Goal: Task Accomplishment & Management: Use online tool/utility

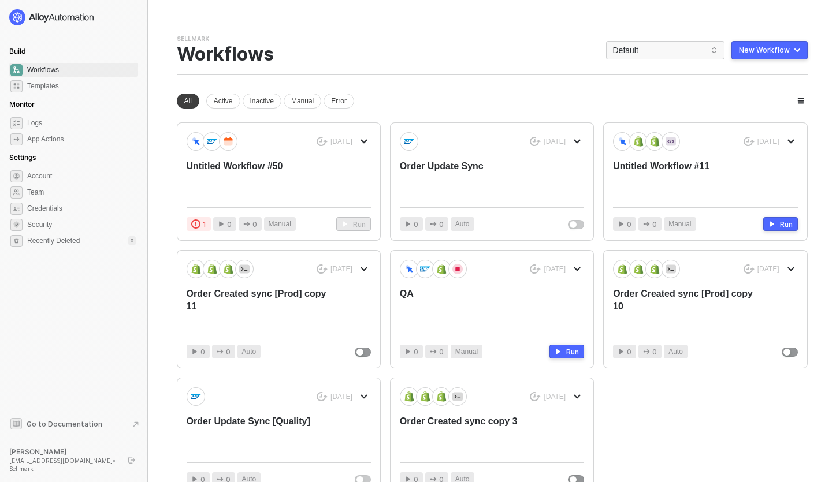
click at [438, 35] on div "Sellmark Team Settings → Workflows Default New Workflow" at bounding box center [492, 55] width 631 height 40
click at [671, 46] on span "Default" at bounding box center [665, 50] width 105 height 17
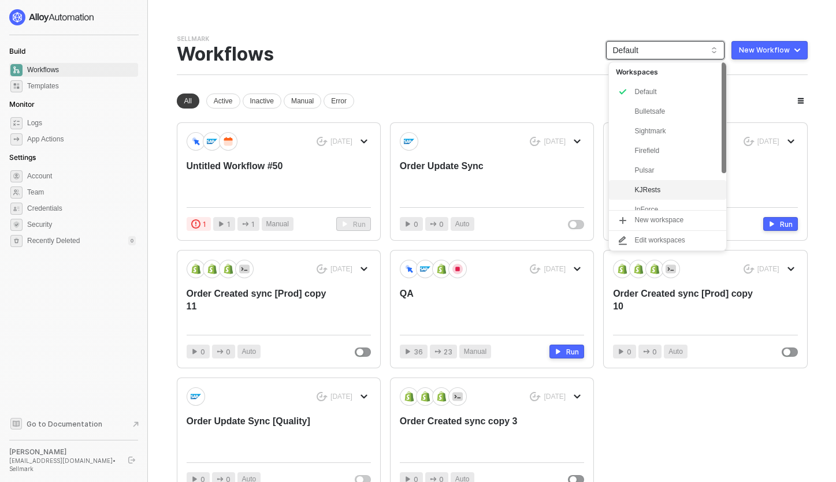
click at [641, 193] on div "KJRests" at bounding box center [676, 190] width 85 height 14
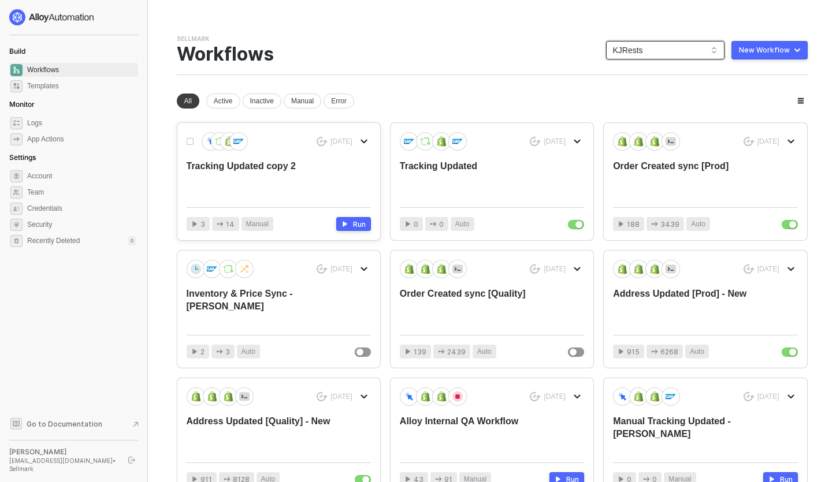
click at [289, 169] on div "Tracking Updated copy 2" at bounding box center [260, 179] width 147 height 38
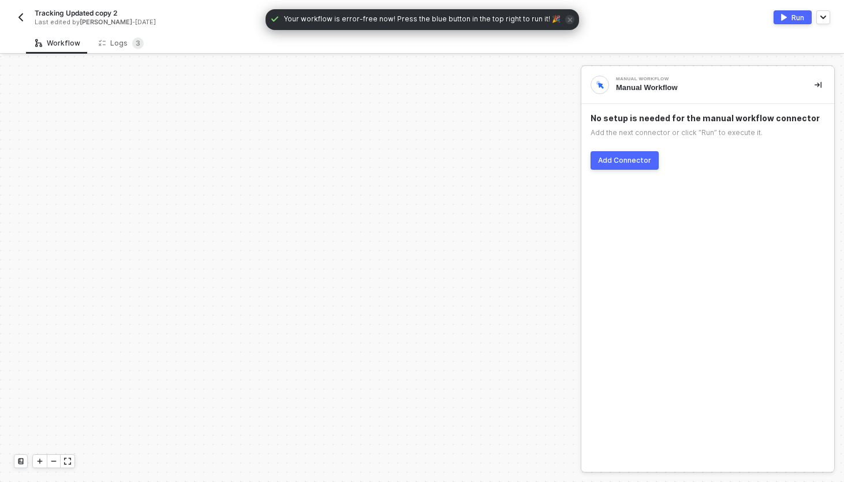
scroll to position [337, 0]
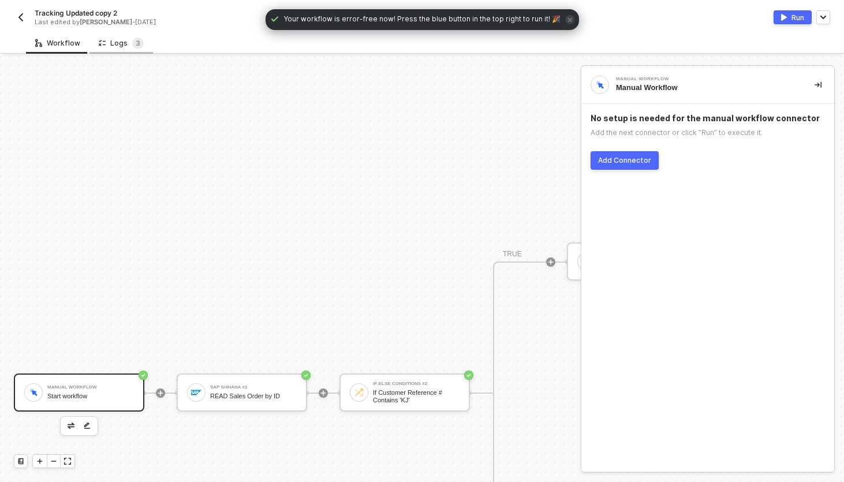
click at [114, 44] on div "Logs 3" at bounding box center [121, 44] width 45 height 12
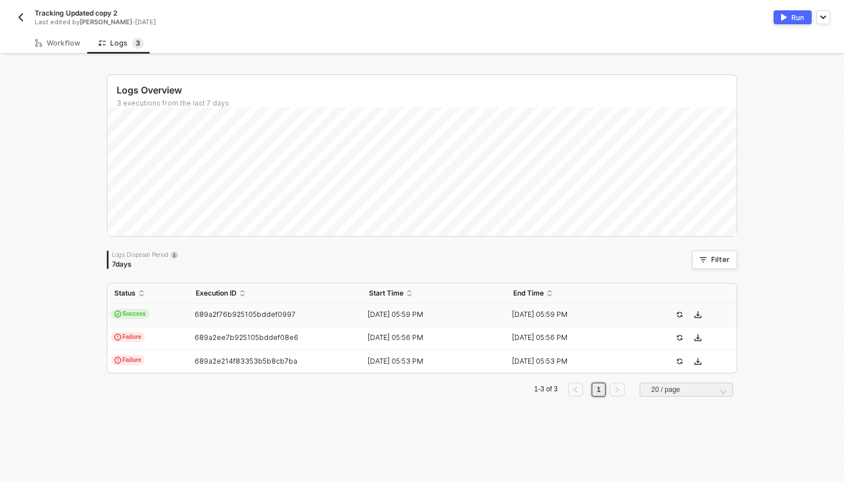
click at [171, 313] on td "Success" at bounding box center [147, 315] width 81 height 23
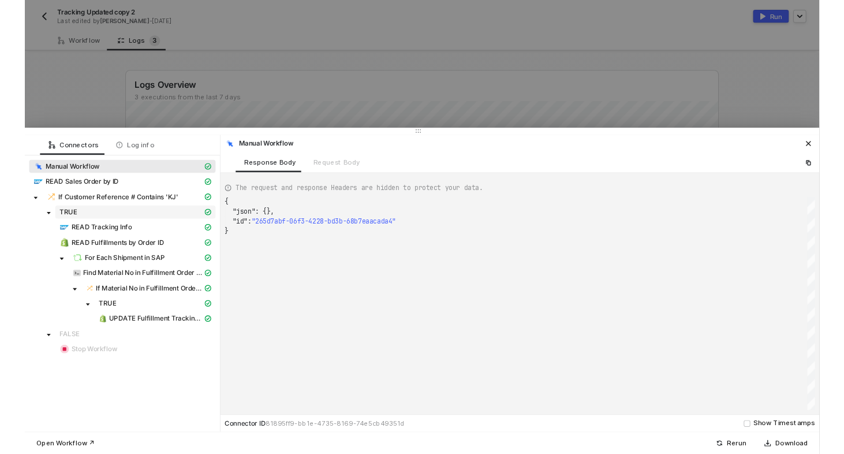
scroll to position [31, 0]
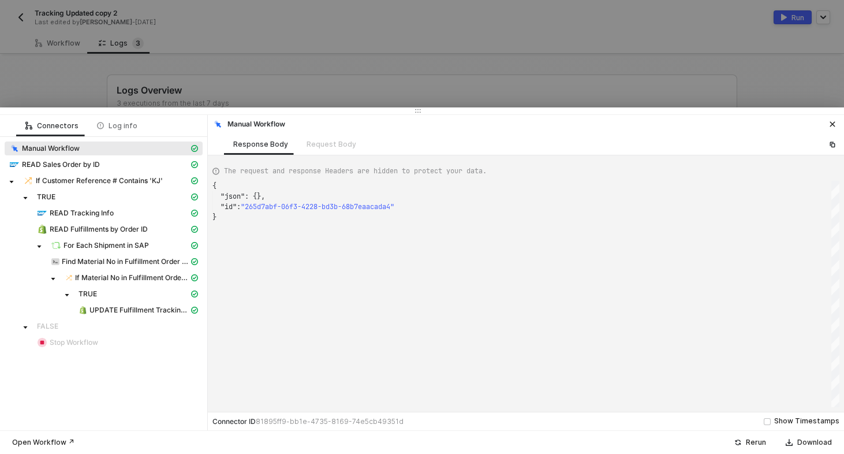
click at [359, 72] on div at bounding box center [422, 227] width 844 height 454
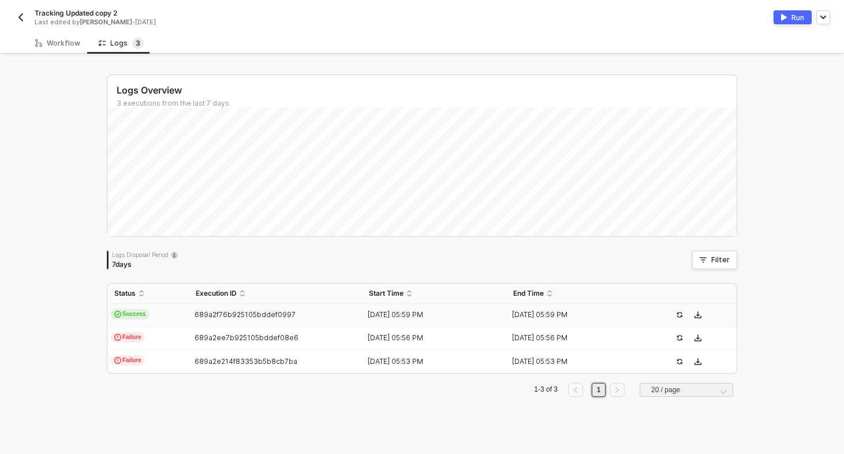
click at [162, 309] on td "Success" at bounding box center [147, 315] width 81 height 23
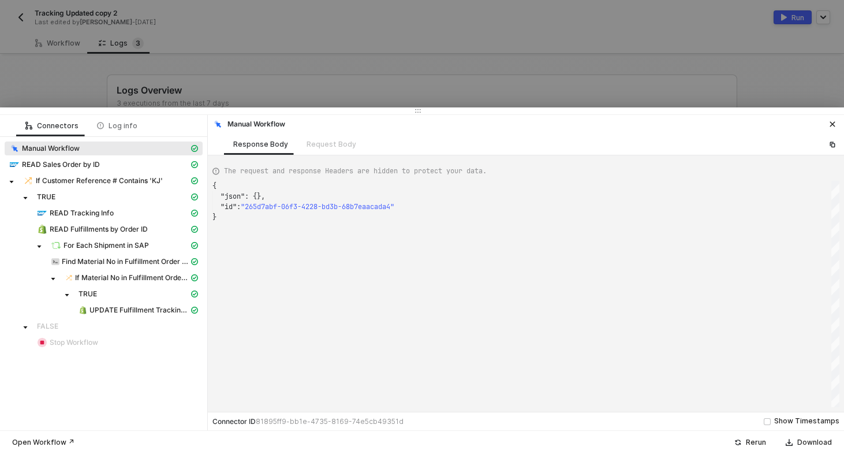
click at [221, 80] on div at bounding box center [422, 227] width 844 height 454
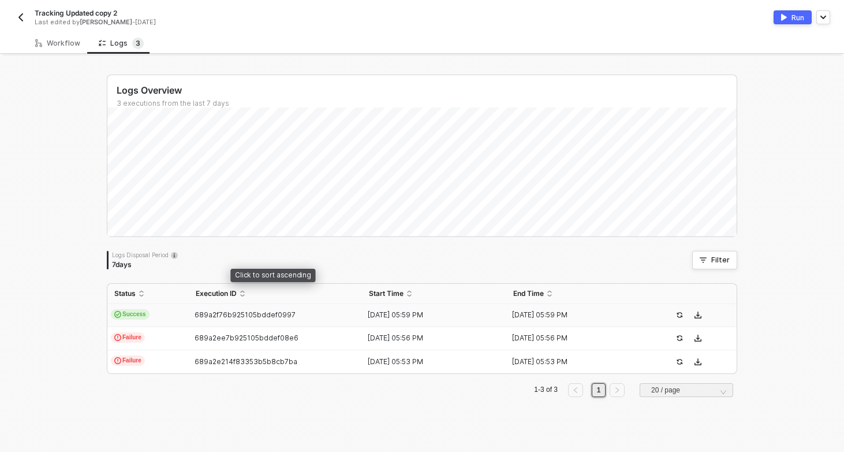
click at [182, 326] on td "Success" at bounding box center [147, 315] width 81 height 23
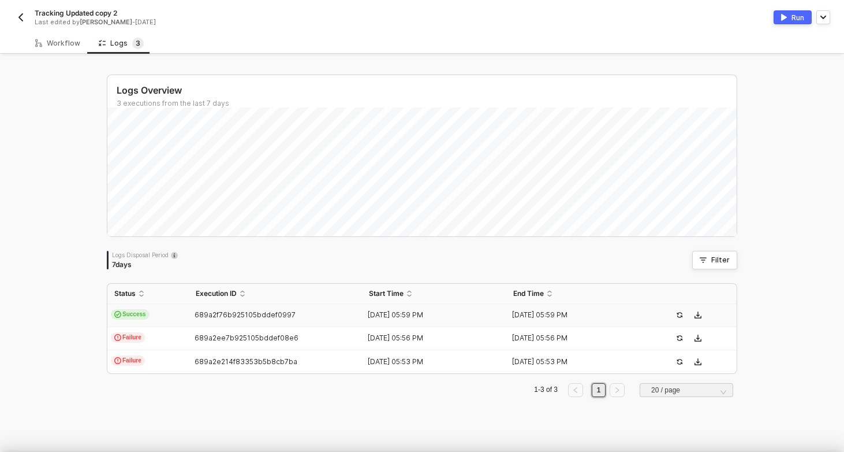
type textarea "{ "json": {}, "id": "265d7abf-06f3-4228-bd3b-68b7eaacada4" }"
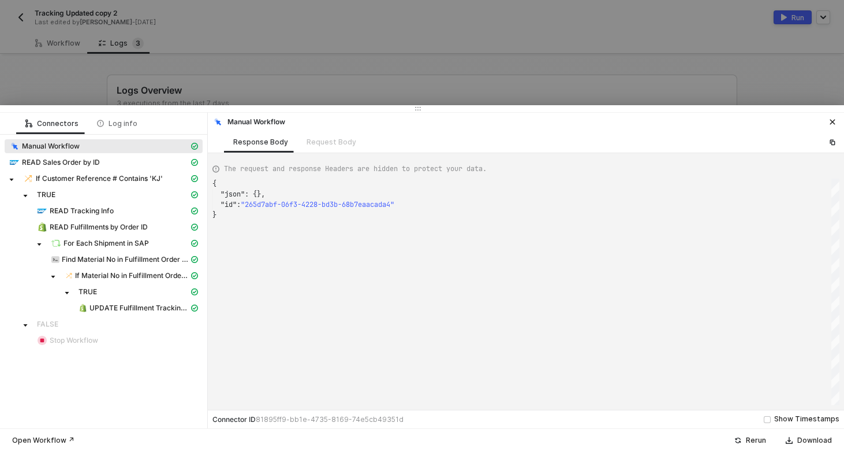
click at [340, 83] on div at bounding box center [422, 226] width 844 height 452
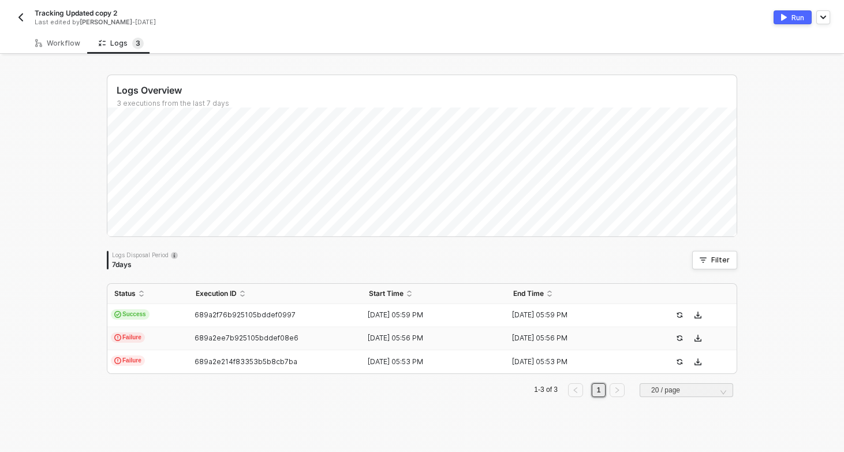
click at [166, 335] on td "Failure" at bounding box center [147, 338] width 81 height 23
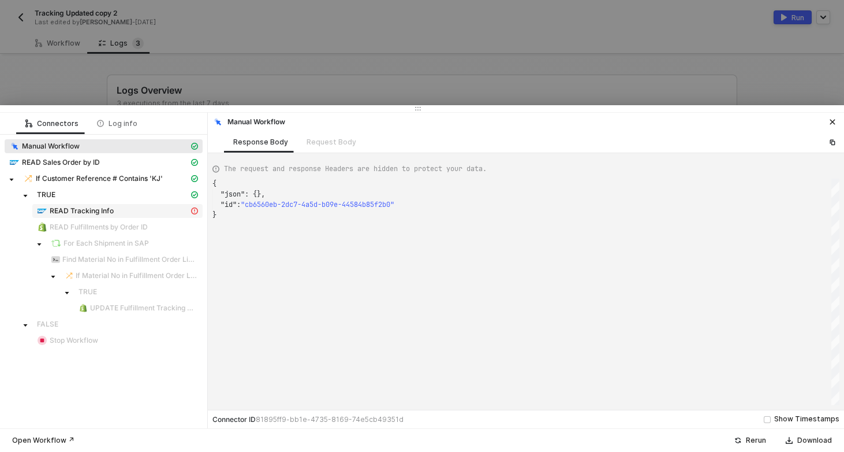
click at [94, 208] on span "READ Tracking Info" at bounding box center [82, 210] width 64 height 9
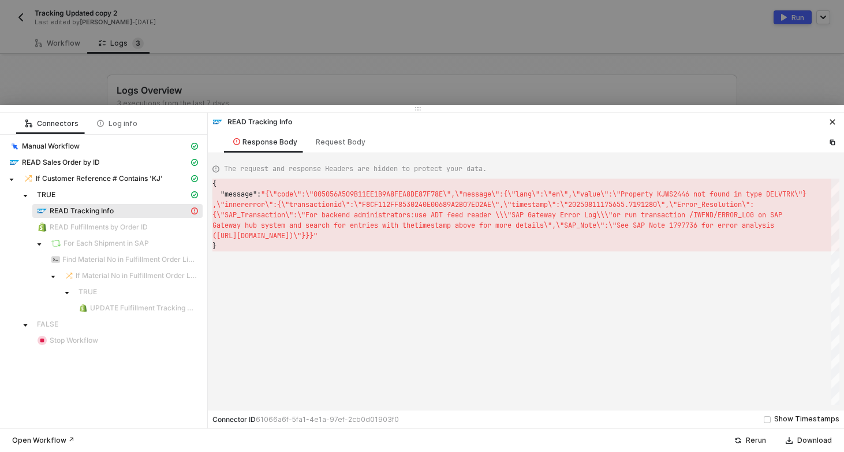
scroll to position [10, 0]
click at [117, 128] on div "Log info" at bounding box center [117, 123] width 59 height 21
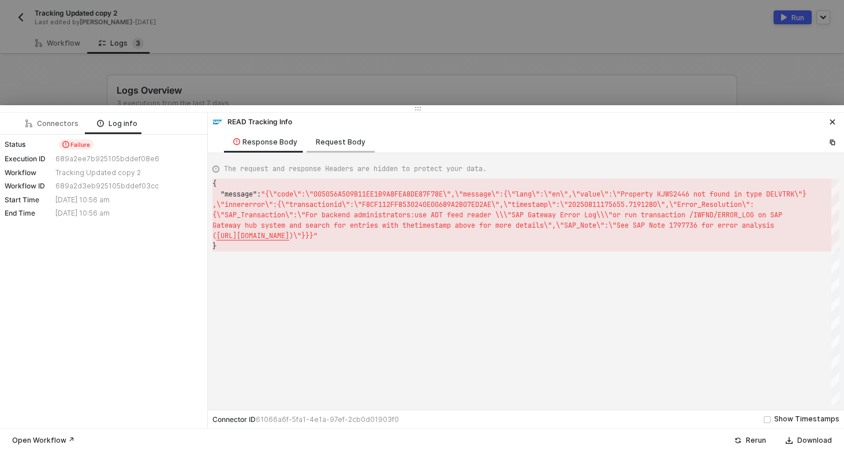
click at [346, 133] on div "Request Body" at bounding box center [341, 141] width 68 height 21
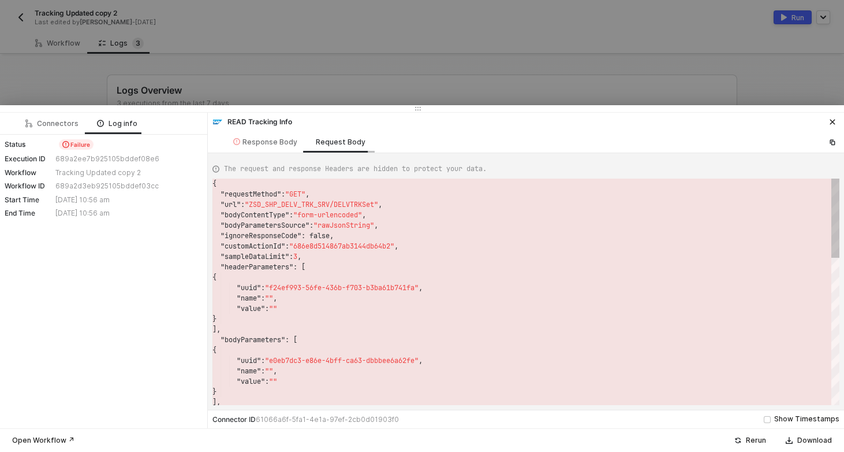
scroll to position [104, 0]
click at [58, 127] on div "Connectors" at bounding box center [51, 123] width 53 height 9
type textarea "null"
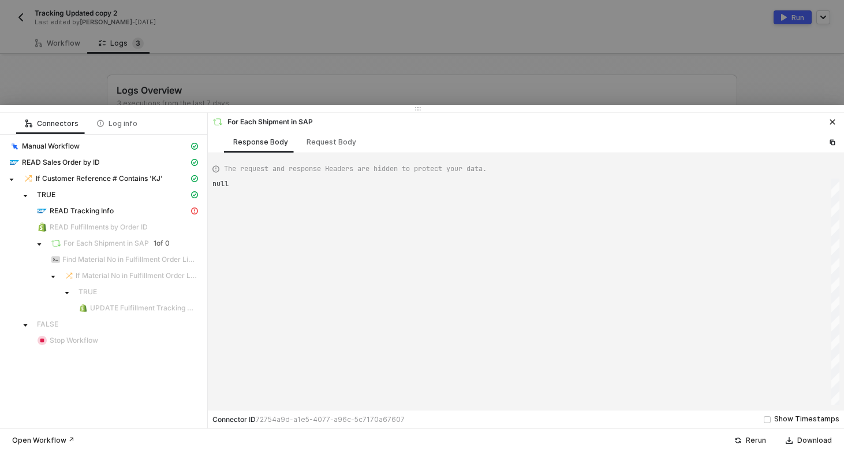
click at [99, 81] on div at bounding box center [422, 226] width 844 height 452
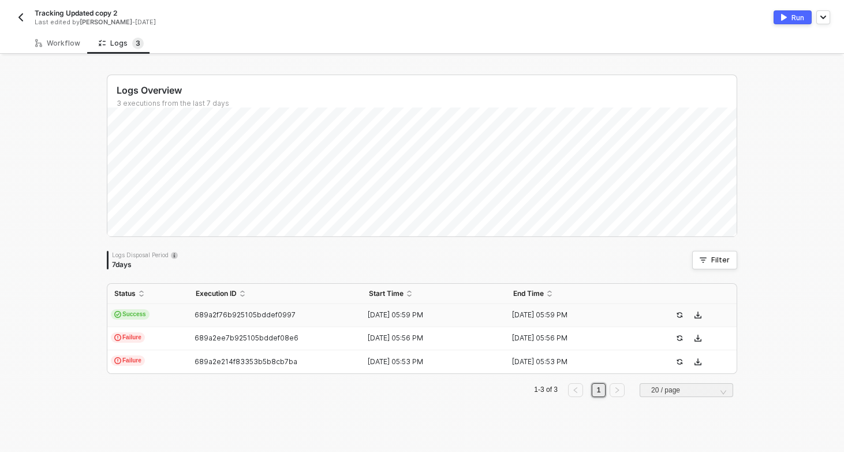
click at [164, 319] on td "Success" at bounding box center [147, 315] width 81 height 23
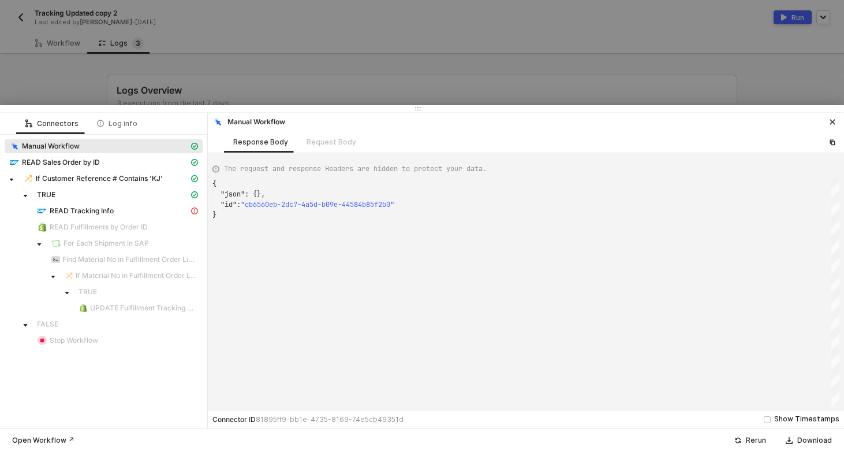
type textarea "{ "json": {}, "id": "265d7abf-06f3-4228-bd3b-68b7eaacada4" }"
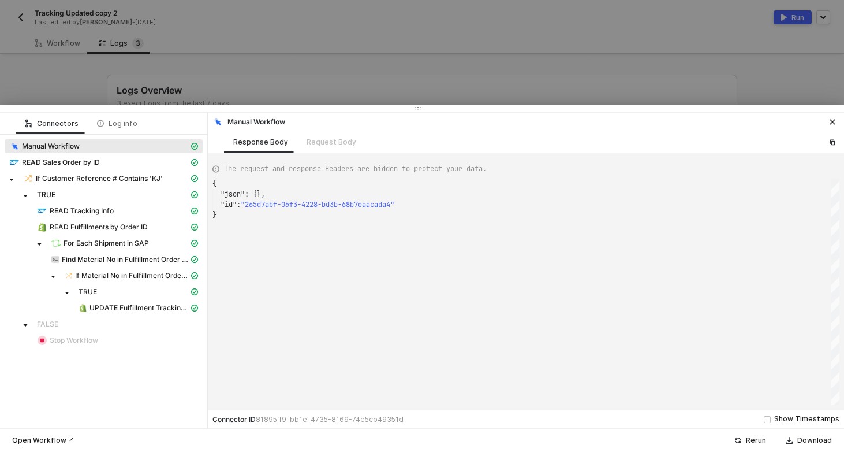
click at [143, 80] on div at bounding box center [422, 226] width 844 height 452
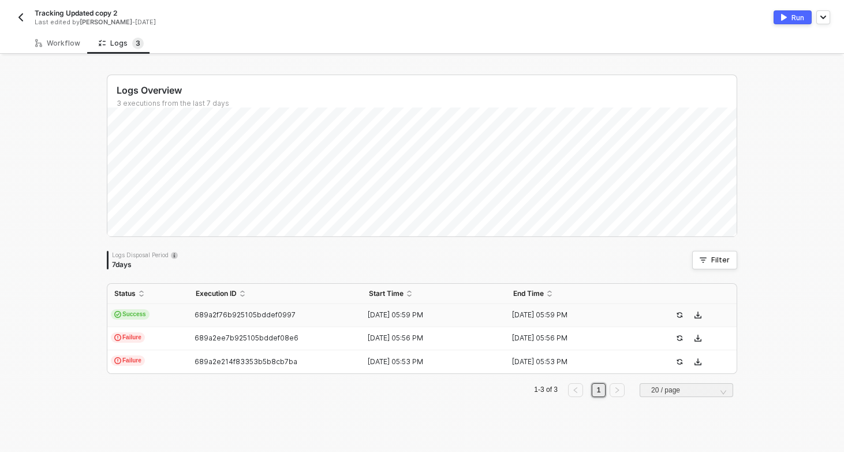
click at [16, 16] on img "button" at bounding box center [20, 17] width 9 height 9
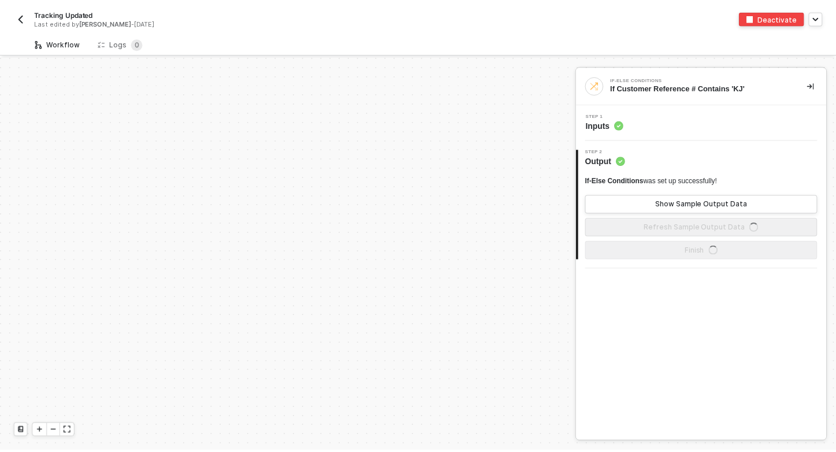
scroll to position [329, 0]
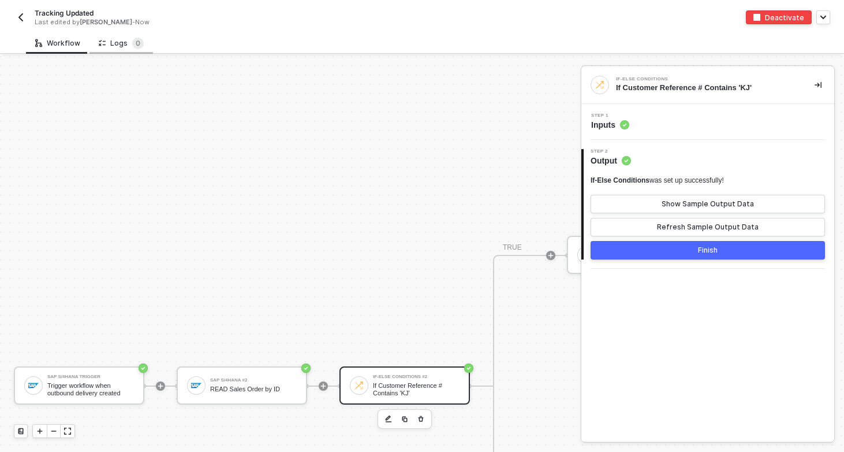
click at [121, 46] on div "Logs 0" at bounding box center [121, 44] width 45 height 12
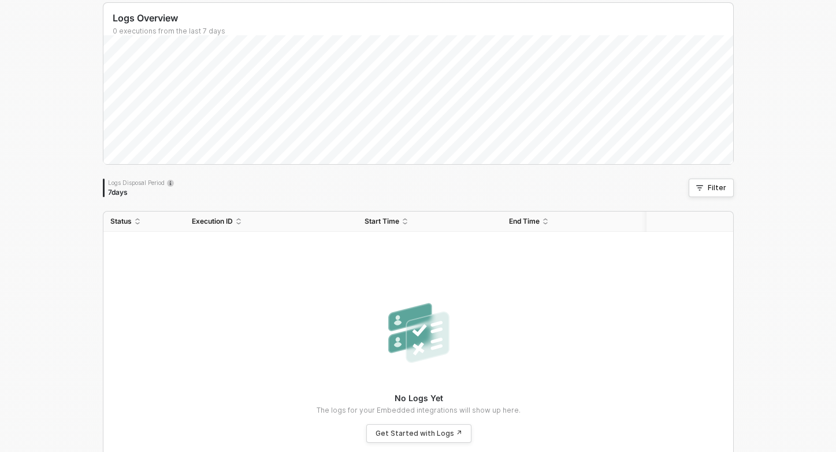
scroll to position [0, 0]
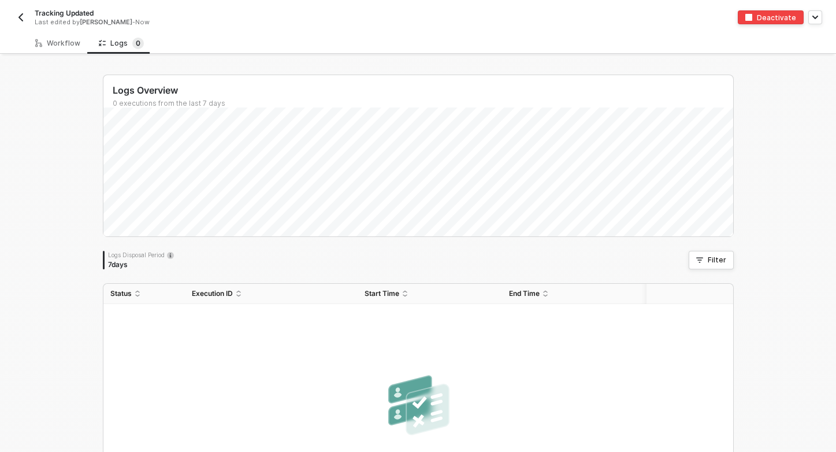
click at [27, 16] on button "button" at bounding box center [21, 17] width 14 height 14
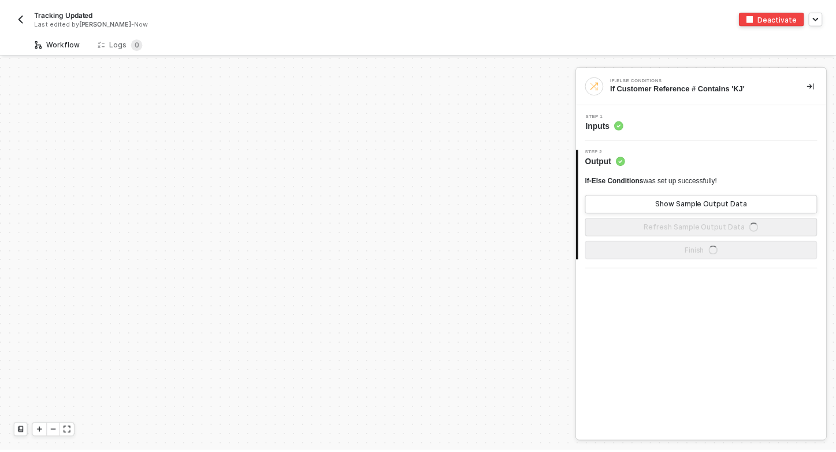
scroll to position [329, 0]
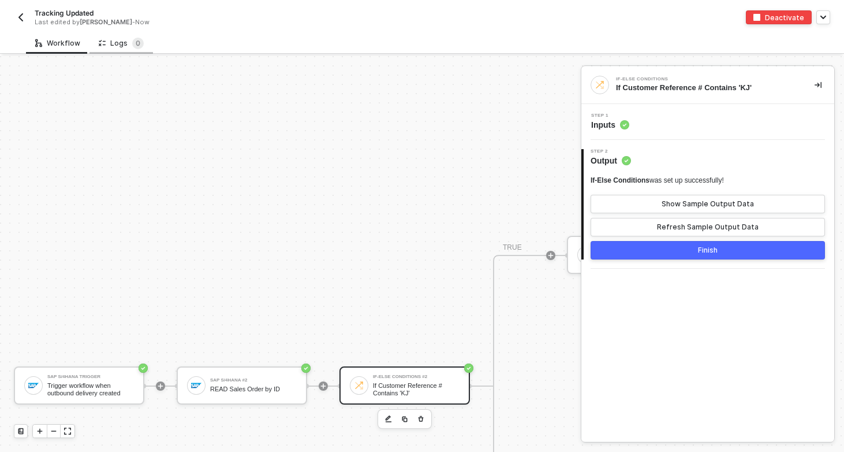
click at [117, 33] on div "Logs 0" at bounding box center [122, 42] width 64 height 21
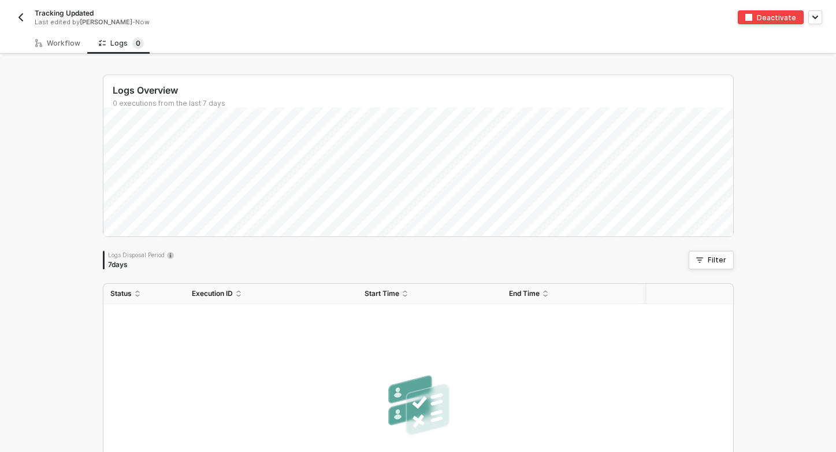
click at [19, 16] on img "button" at bounding box center [20, 17] width 9 height 9
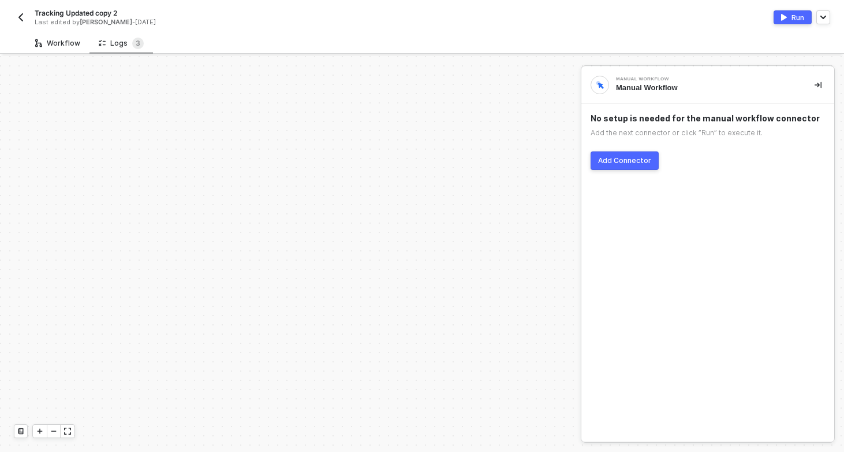
scroll to position [329, 0]
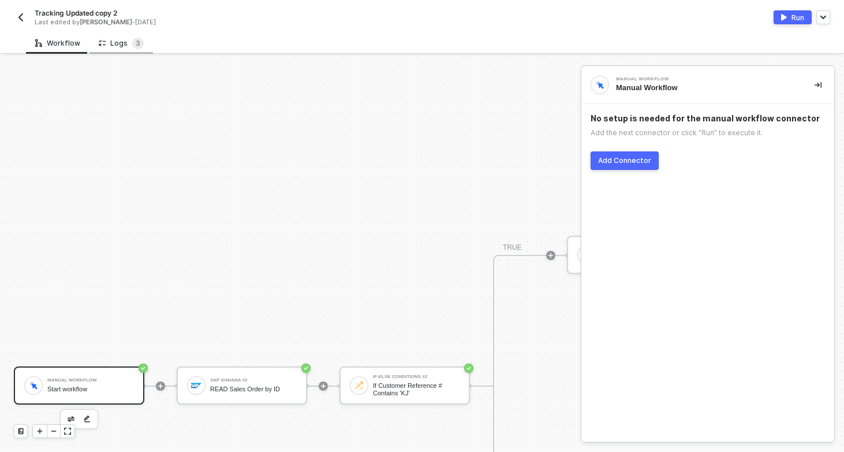
click at [117, 46] on div "Logs 3" at bounding box center [121, 44] width 45 height 12
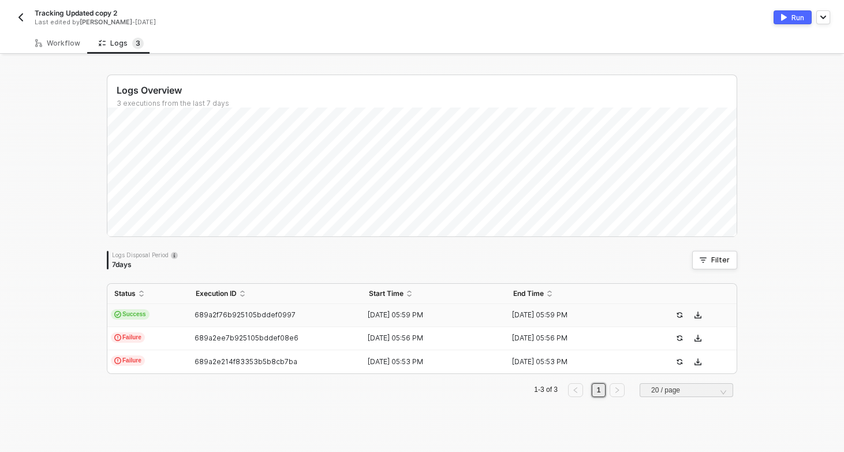
click at [165, 316] on td "Success" at bounding box center [147, 315] width 81 height 23
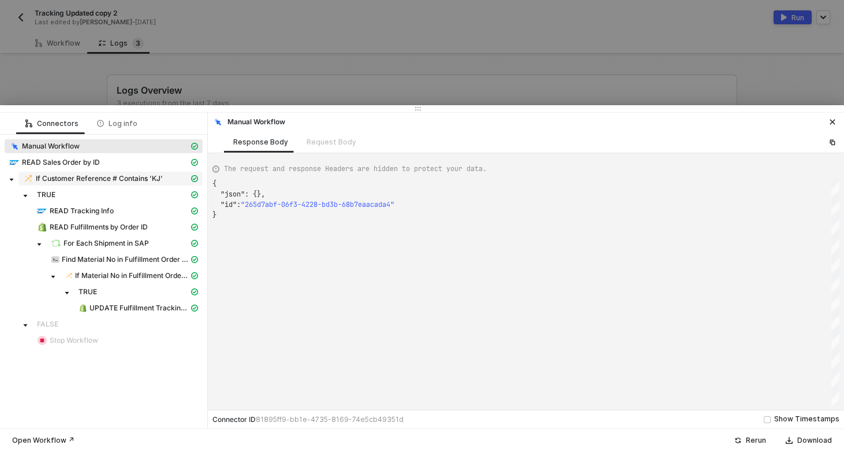
click at [92, 181] on span "If Customer Reference # Contains 'KJ'" at bounding box center [99, 178] width 127 height 9
type textarea "{ "resulting_path": "TRUE" }"
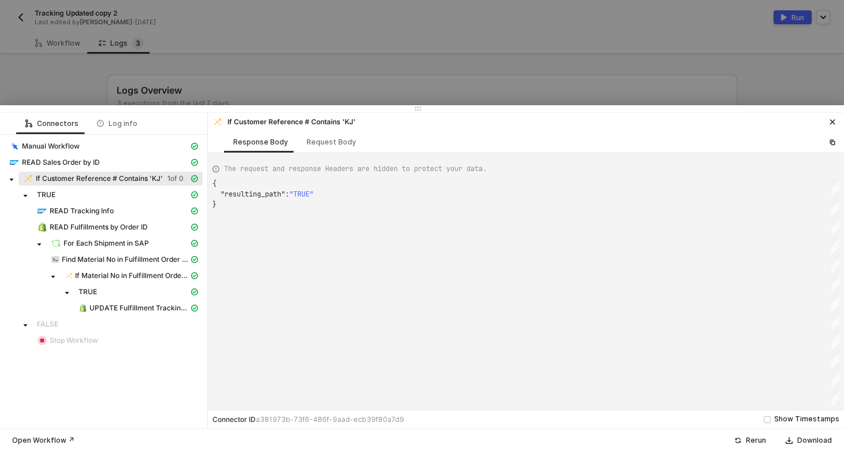
scroll to position [21, 0]
click at [34, 71] on div at bounding box center [422, 226] width 844 height 452
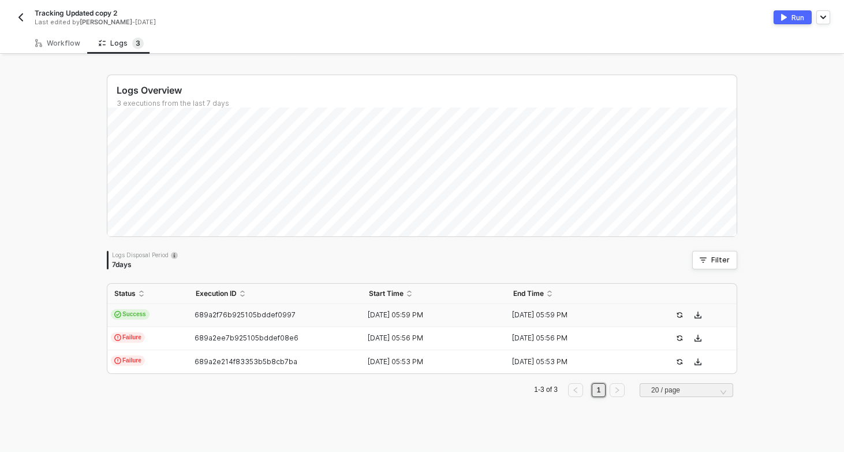
click at [23, 14] on img "button" at bounding box center [20, 17] width 9 height 9
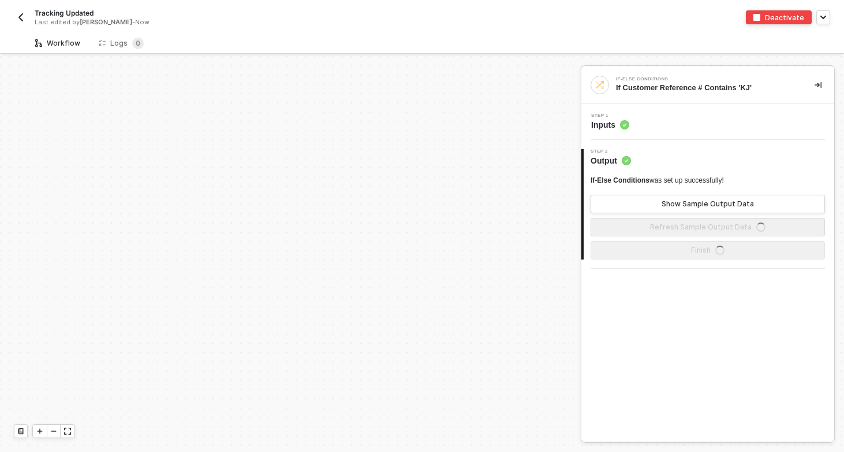
scroll to position [329, 0]
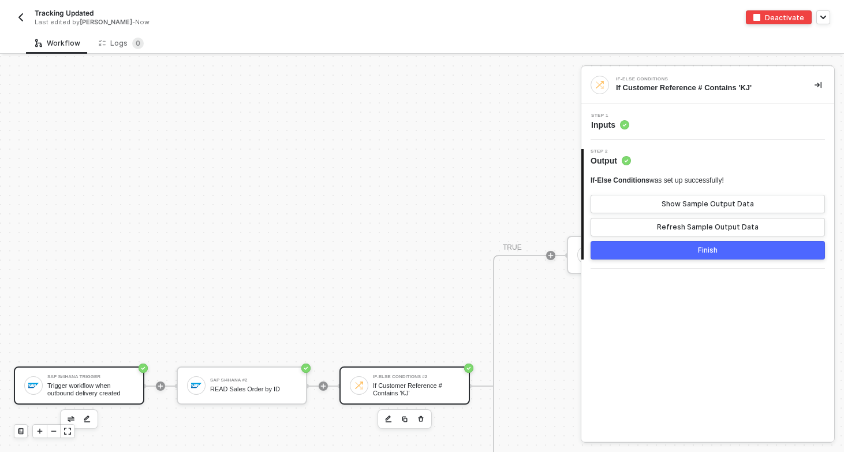
click at [94, 382] on div "Trigger workflow when outbound delivery created" at bounding box center [90, 389] width 87 height 14
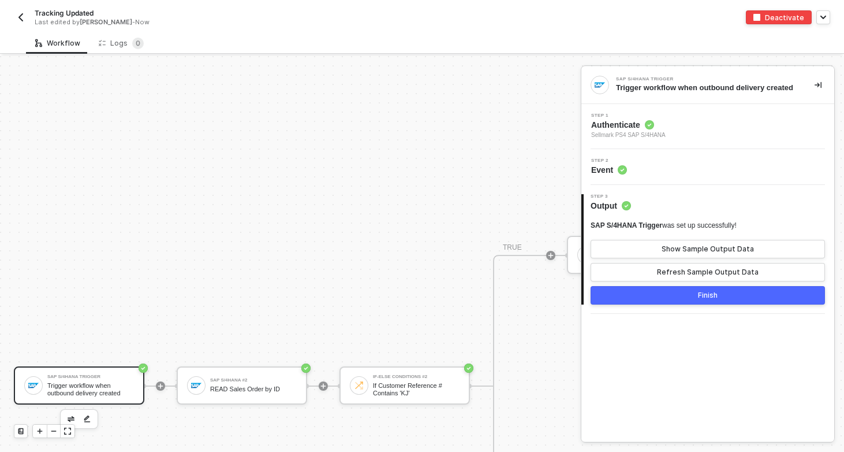
click at [686, 140] on div "Step 1 Authenticate Sellmark PS4 SAP S/4HANA" at bounding box center [709, 126] width 250 height 27
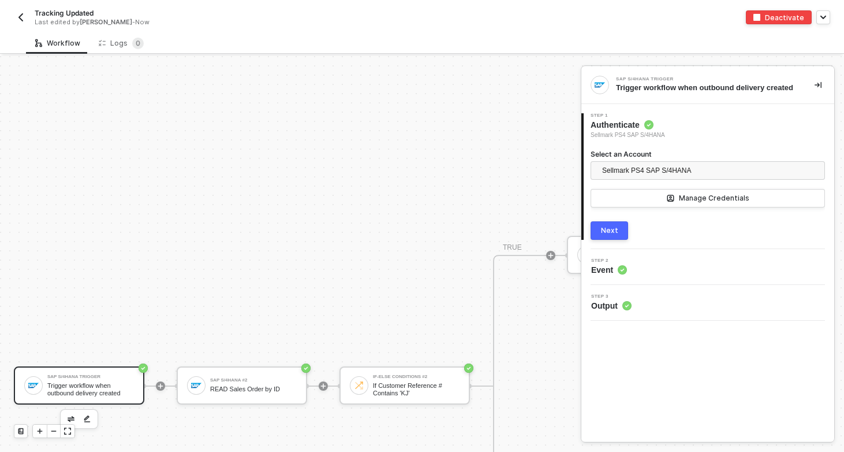
click at [73, 380] on div "SAP S/4HANA Trigger Trigger workflow when outbound delivery created" at bounding box center [90, 385] width 87 height 22
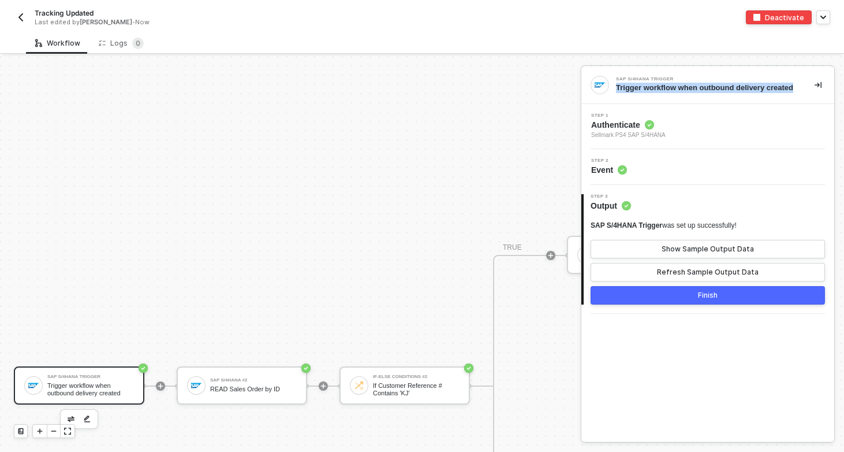
drag, startPoint x: 651, startPoint y: 95, endPoint x: 616, endPoint y: 88, distance: 36.0
click at [615, 88] on div "SAP S/4HANA Trigger Trigger workflow when outbound delivery created" at bounding box center [698, 85] width 215 height 18
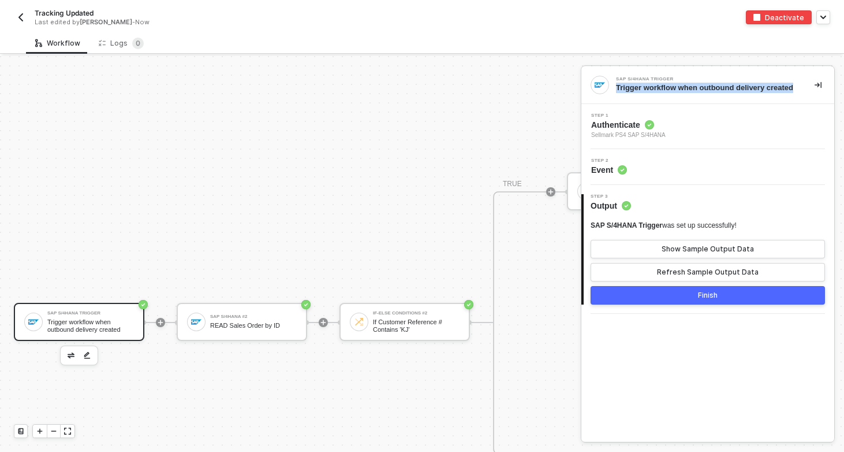
scroll to position [391, 0]
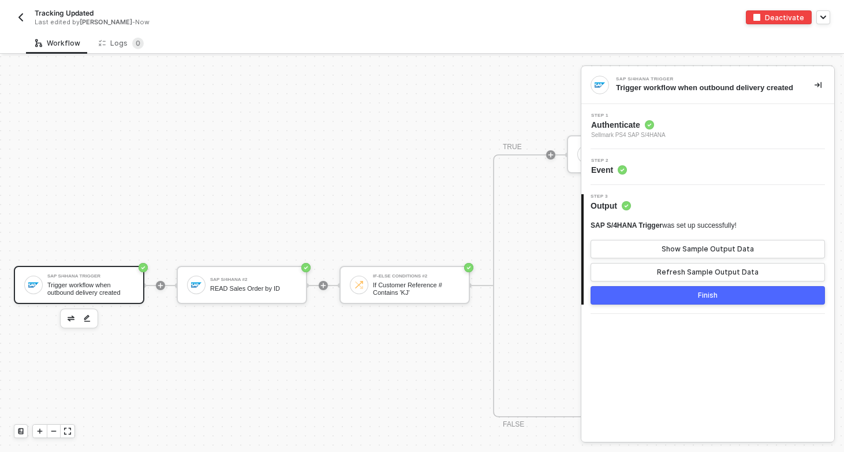
scroll to position [438, 0]
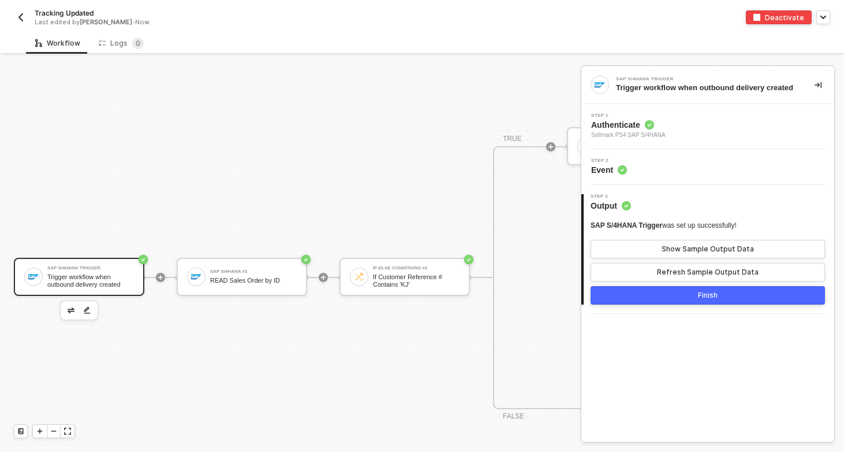
click at [90, 266] on div "SAP S/4HANA Trigger" at bounding box center [90, 268] width 87 height 5
click at [665, 172] on div "Step 2 Event" at bounding box center [709, 166] width 250 height 17
click at [656, 185] on div "Step 2 Event" at bounding box center [707, 167] width 253 height 36
click at [673, 125] on div "Step 1 Authenticate Sellmark PS4 SAP S/4HANA" at bounding box center [709, 126] width 250 height 27
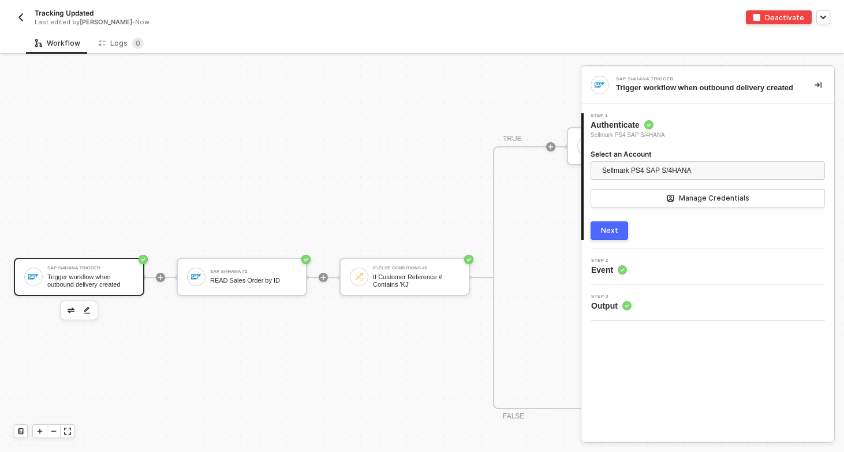
click at [623, 239] on button "Next" at bounding box center [610, 230] width 38 height 18
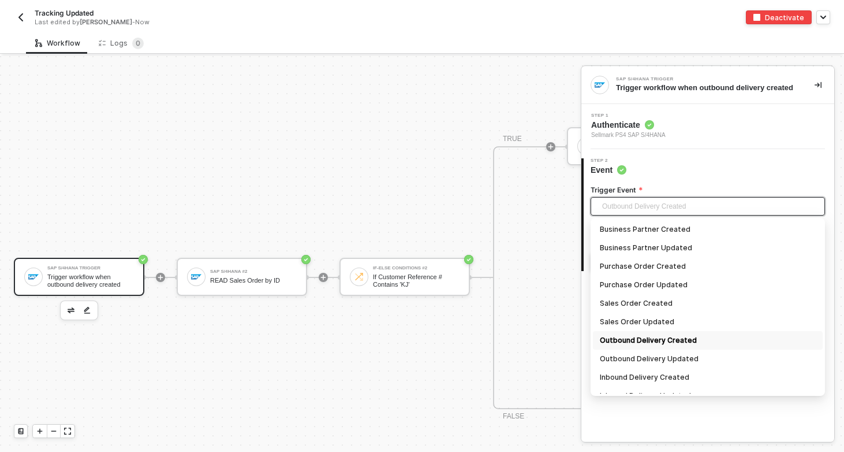
click at [642, 213] on span "Outbound Delivery Created" at bounding box center [710, 205] width 216 height 17
click at [728, 149] on div "Step 1 Authenticate Sellmark PS4 SAP S/4HANA" at bounding box center [707, 126] width 253 height 45
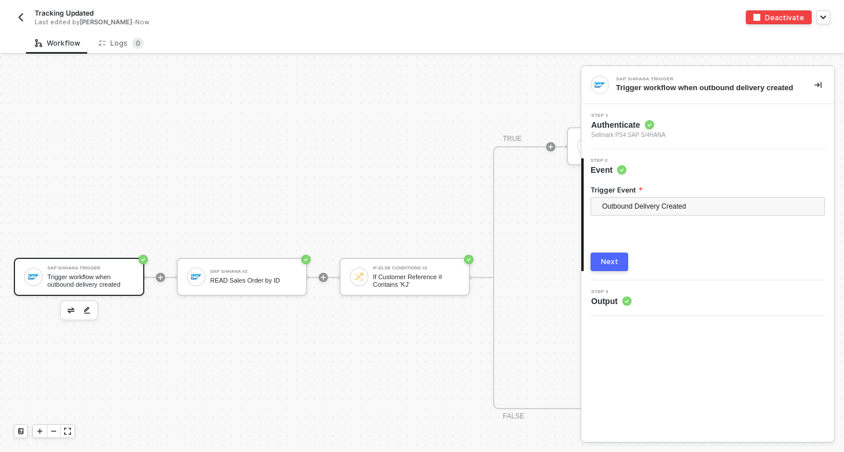
click at [606, 304] on span "Output" at bounding box center [611, 301] width 40 height 12
click at [609, 271] on button "Next" at bounding box center [610, 261] width 38 height 18
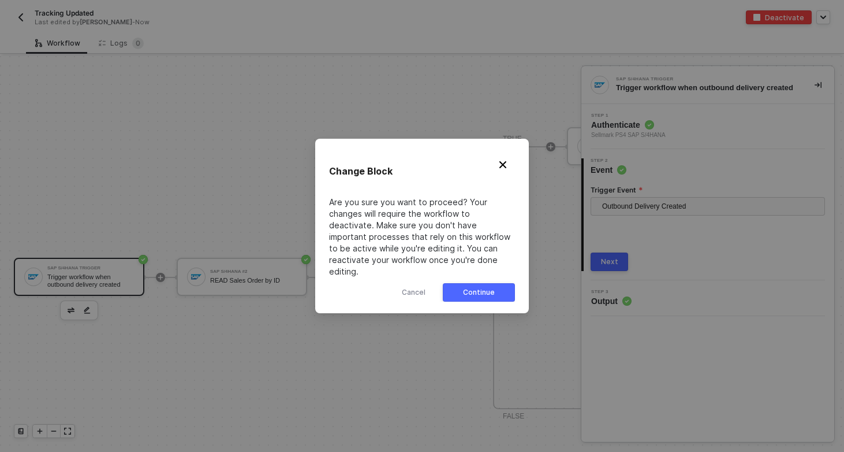
click at [499, 285] on button "Continue" at bounding box center [479, 292] width 72 height 18
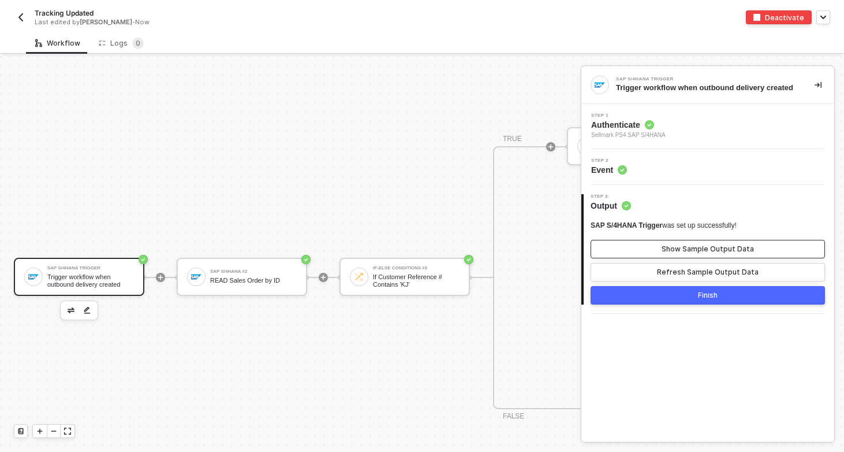
click at [682, 253] on div "Show Sample Output Data" at bounding box center [708, 248] width 92 height 9
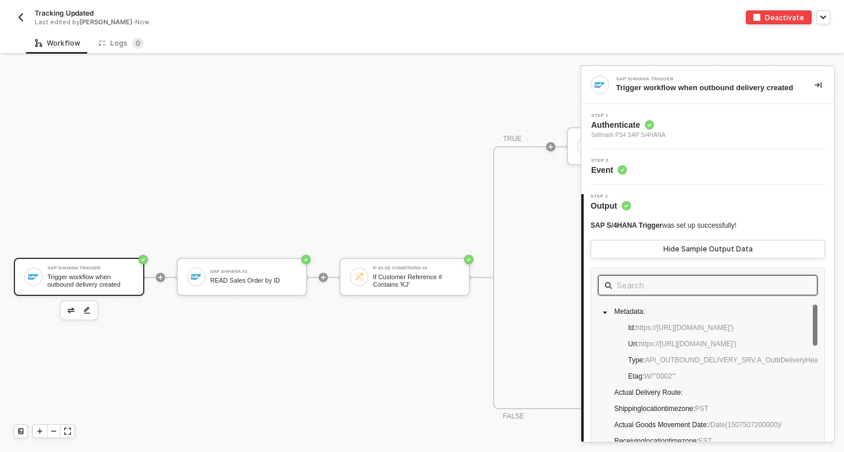
click at [677, 292] on input "text" at bounding box center [708, 285] width 182 height 14
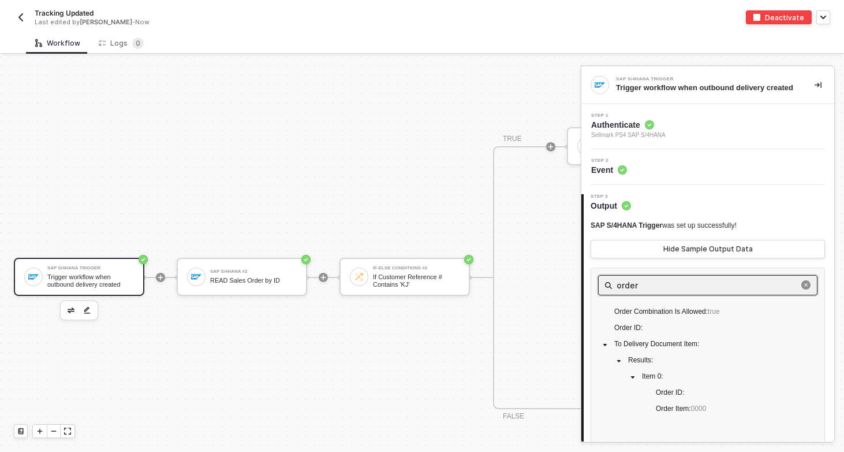
type input "order"
click at [120, 269] on div "SAP S/4HANA Trigger" at bounding box center [90, 268] width 87 height 5
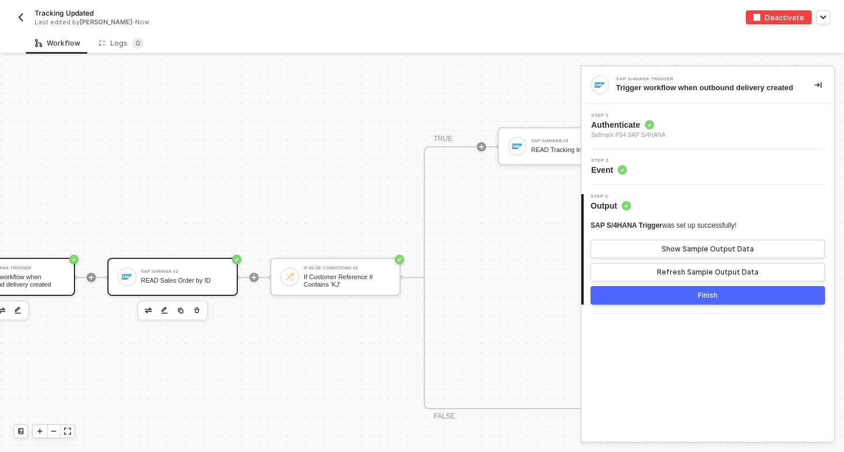
scroll to position [438, 84]
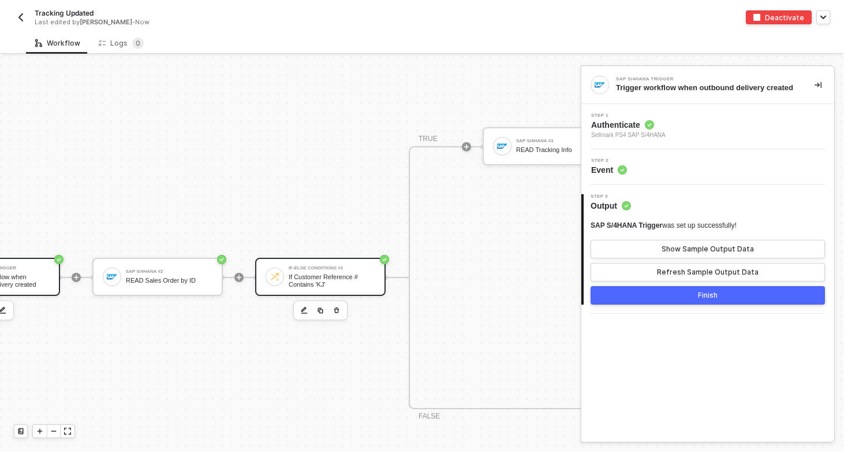
click at [319, 275] on div "If Customer Reference # Contains 'KJ'" at bounding box center [332, 280] width 87 height 14
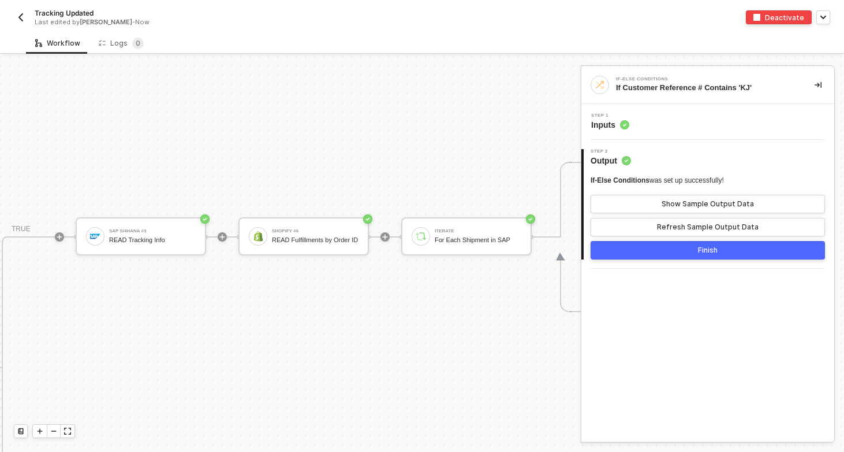
scroll to position [348, 478]
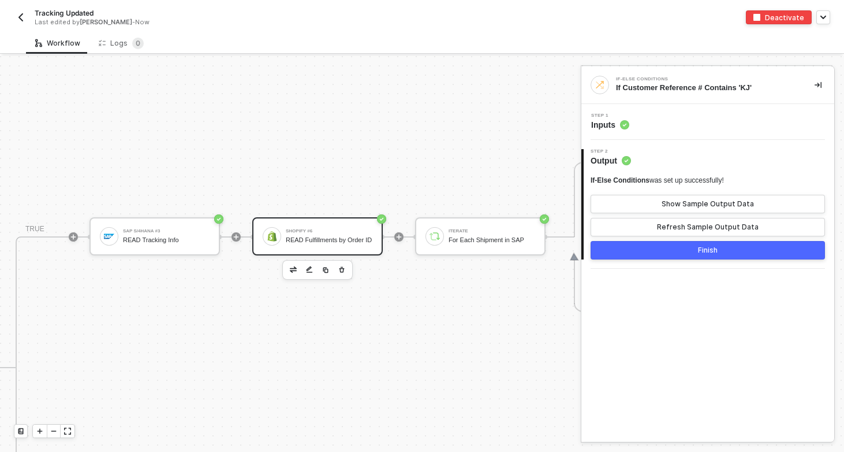
click at [327, 237] on div "READ Fulfillments by Order ID" at bounding box center [329, 240] width 87 height 8
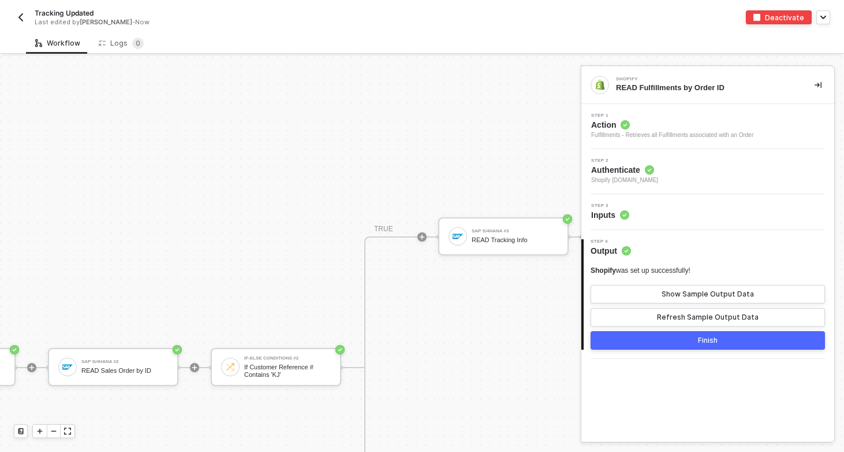
scroll to position [348, 92]
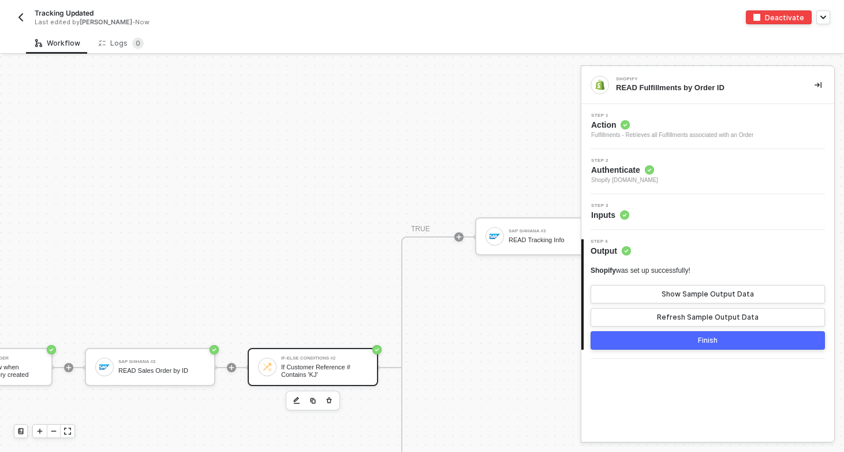
click at [294, 370] on div "If Customer Reference # Contains 'KJ'" at bounding box center [324, 370] width 87 height 14
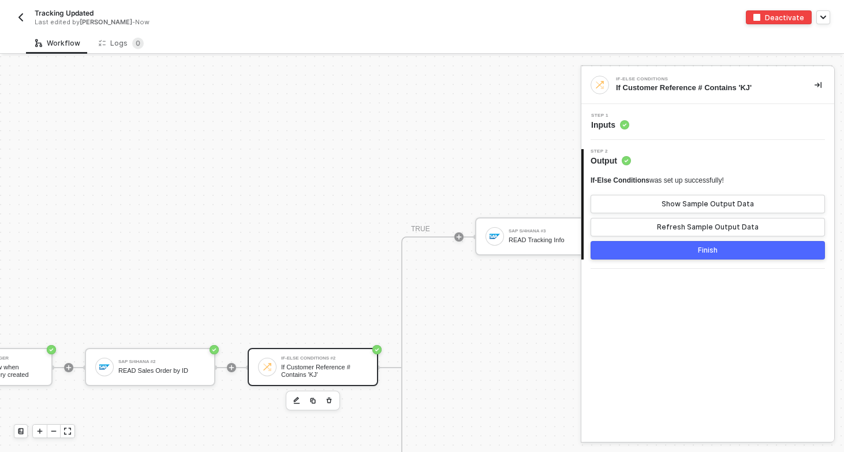
click at [657, 115] on div "Step 1 Inputs" at bounding box center [709, 121] width 250 height 17
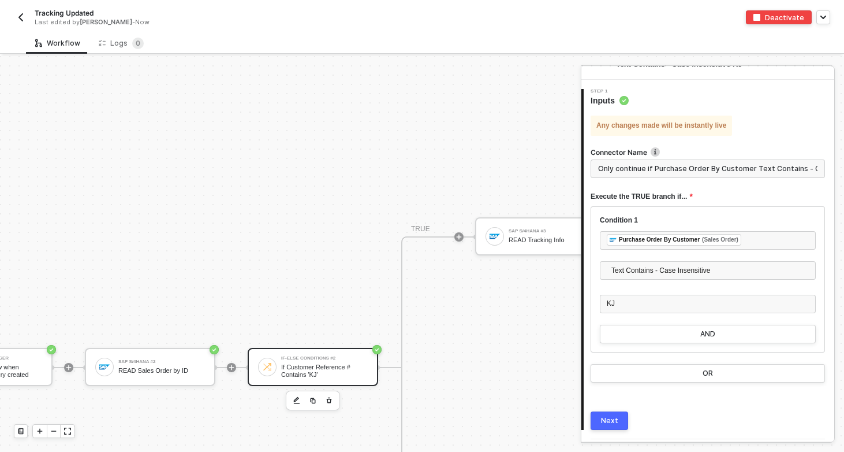
scroll to position [39, 0]
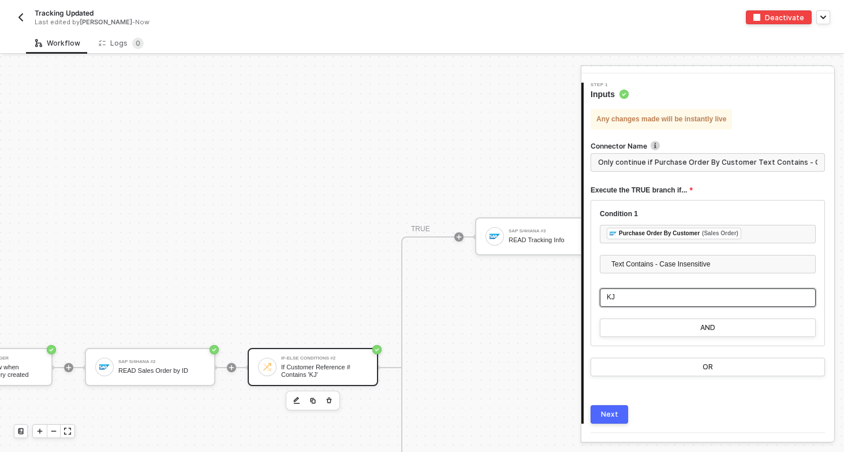
click at [641, 296] on div "KJ" at bounding box center [708, 297] width 202 height 11
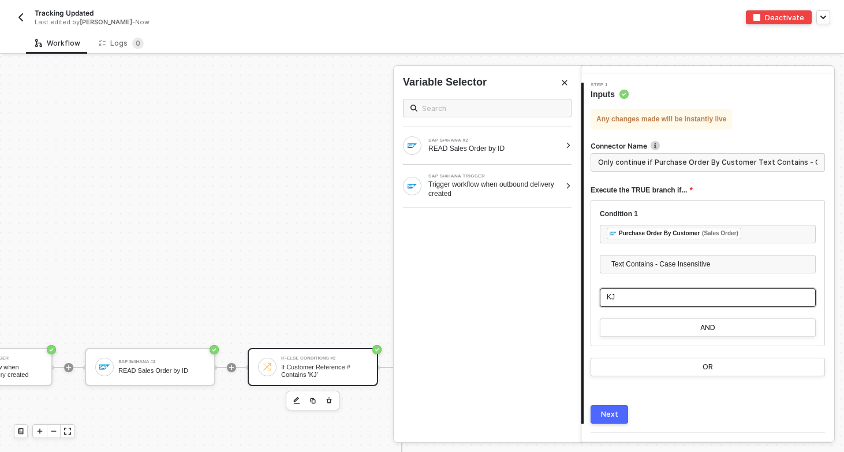
click at [641, 296] on div "KJ" at bounding box center [708, 297] width 202 height 11
click at [693, 163] on input "Only continue if Purchase Order By Customer Text Contains - Case Insensitive KJ…" at bounding box center [708, 162] width 234 height 18
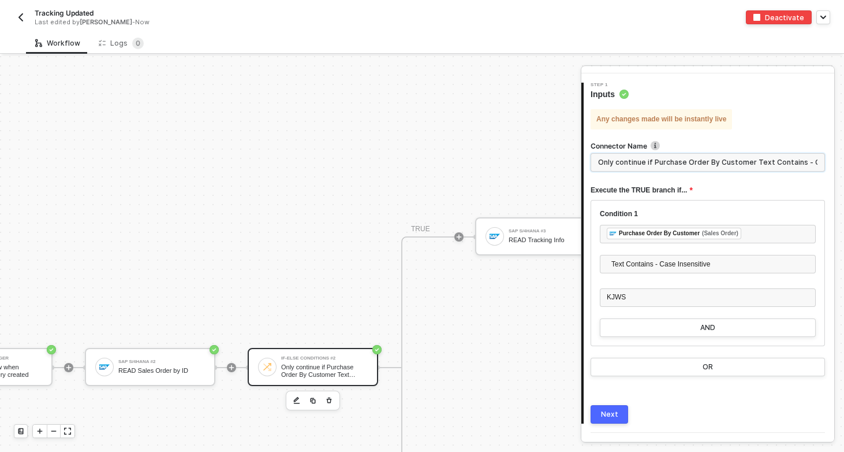
click at [693, 163] on input "Only continue if Purchase Order By Customer Text Contains - Case Insensitive KJ…" at bounding box center [708, 162] width 234 height 18
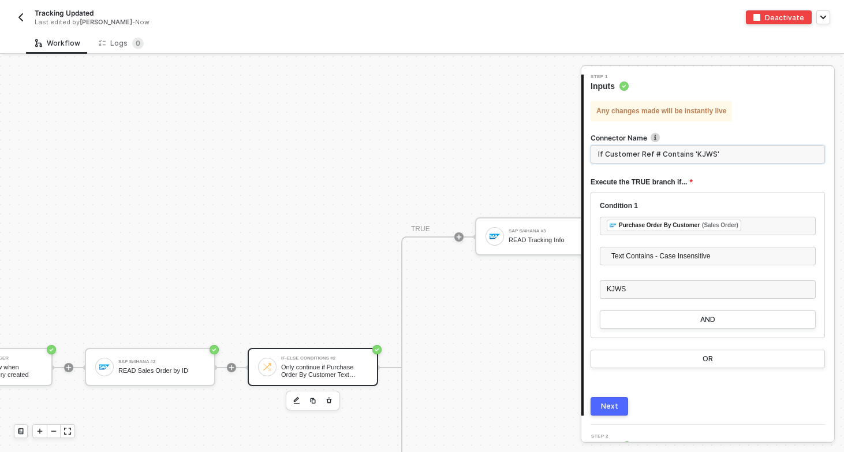
type input "If Customer Ref # Contains 'KJWS'"
click at [608, 404] on div "Next" at bounding box center [609, 405] width 17 height 9
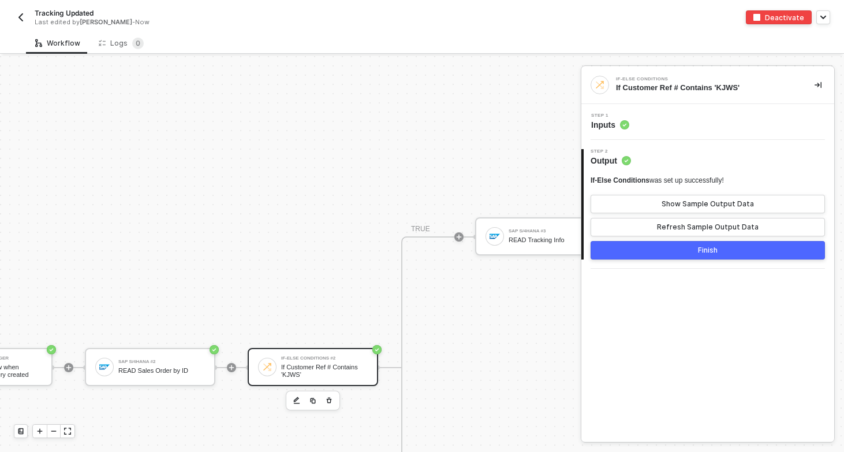
click at [677, 254] on button "Finish" at bounding box center [708, 250] width 234 height 18
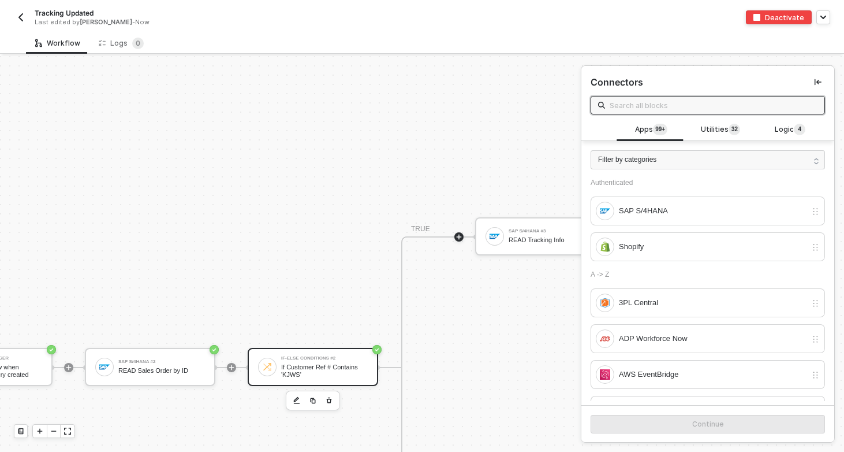
click at [317, 364] on div "If Customer Ref # Contains 'KJWS'" at bounding box center [324, 370] width 87 height 14
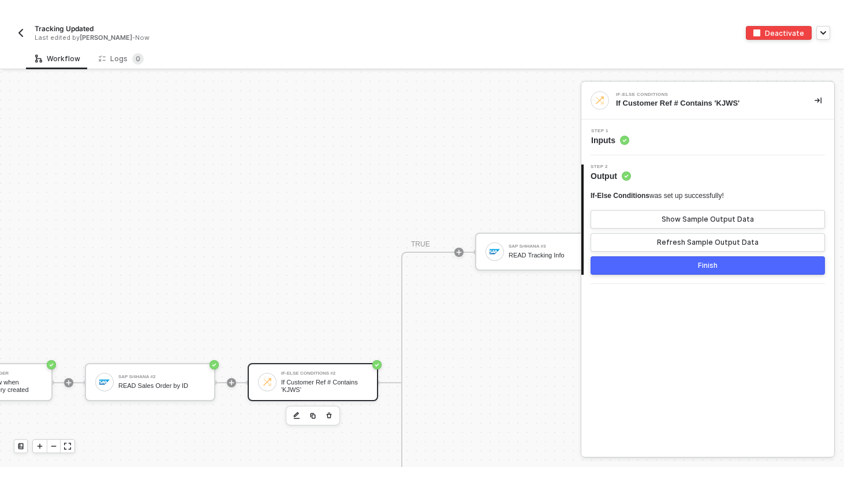
scroll to position [348, 0]
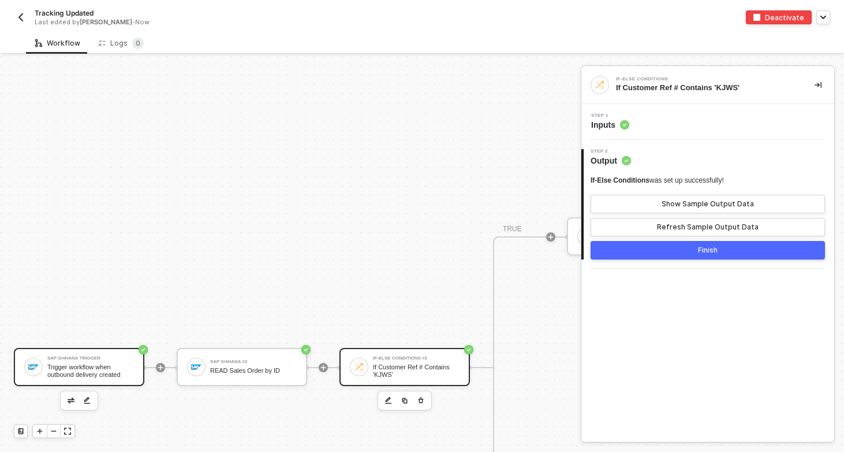
click at [96, 363] on div "Trigger workflow when outbound delivery created" at bounding box center [90, 370] width 87 height 14
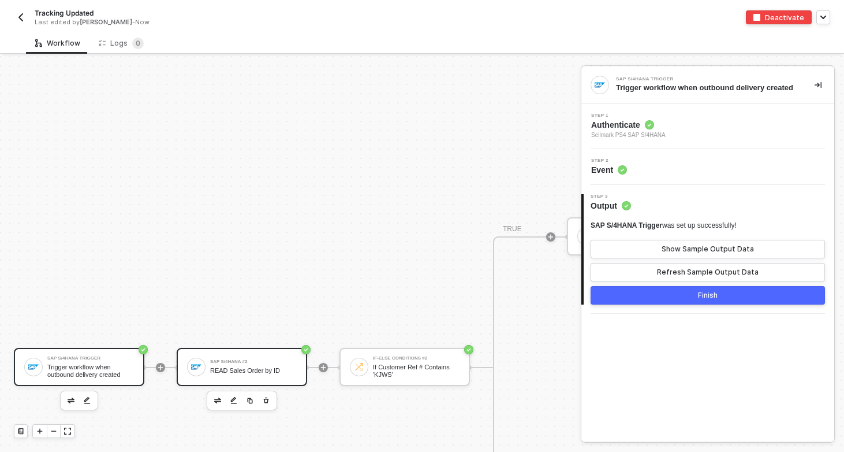
click at [238, 369] on div "READ Sales Order by ID" at bounding box center [253, 371] width 87 height 8
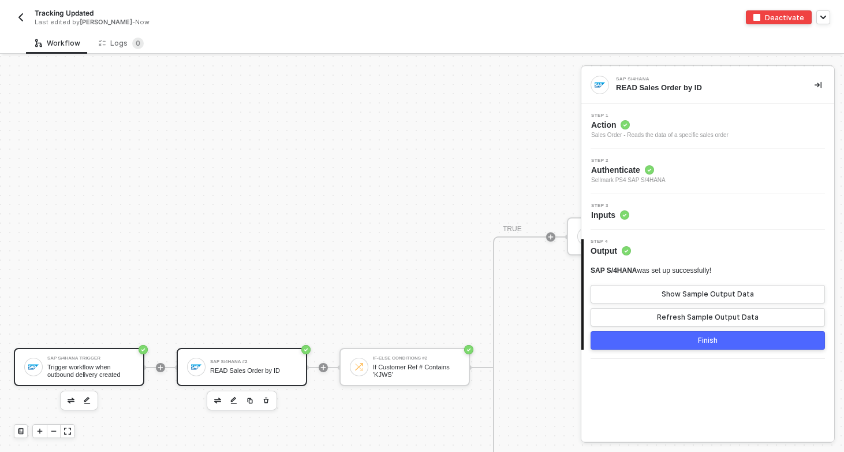
click at [110, 350] on div "SAP S/4HANA Trigger Trigger workflow when outbound delivery created" at bounding box center [79, 367] width 130 height 38
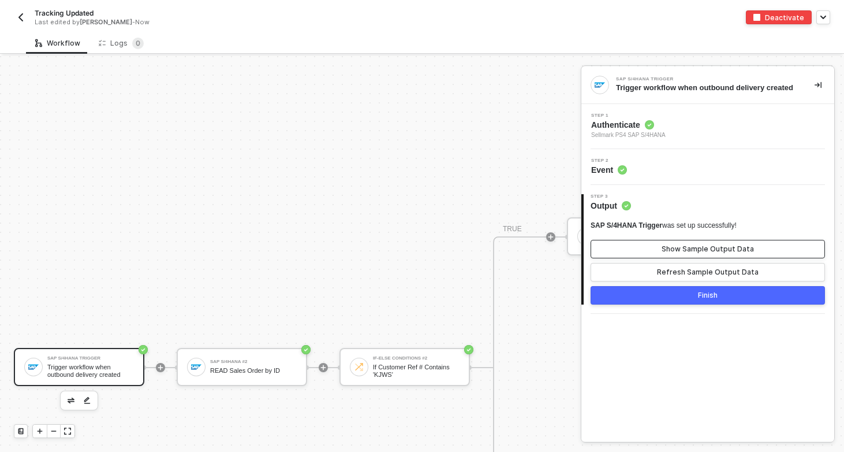
click at [645, 255] on button "Show Sample Output Data" at bounding box center [708, 249] width 234 height 18
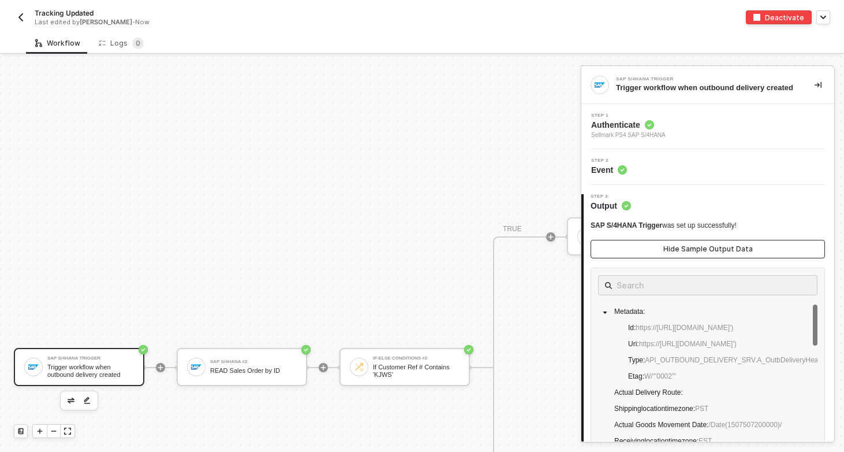
click at [645, 255] on button "Hide Sample Output Data" at bounding box center [708, 249] width 234 height 18
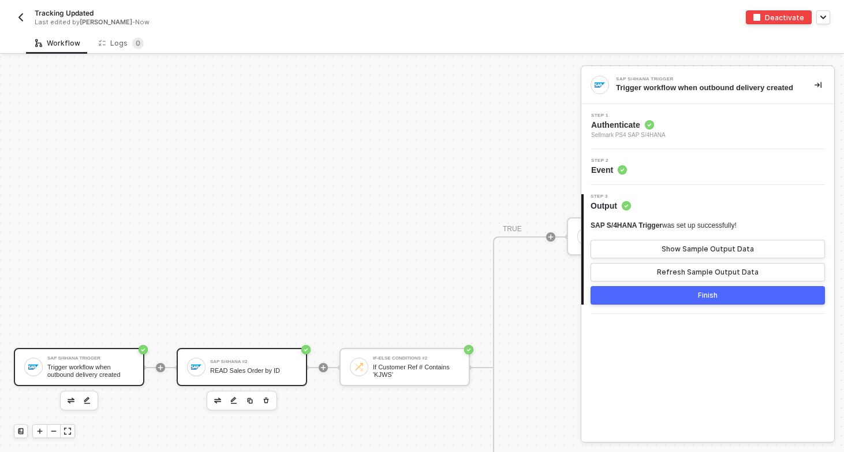
click at [229, 364] on div "SAP S/4HANA #2 READ Sales Order by ID" at bounding box center [253, 367] width 87 height 22
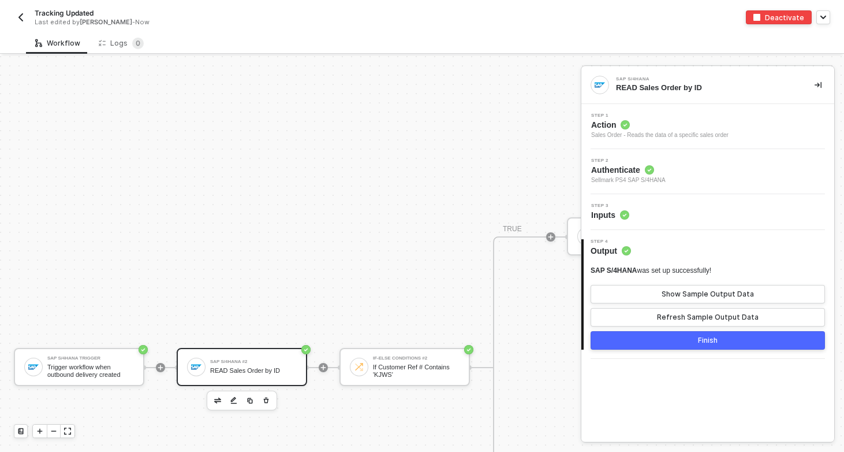
click at [700, 216] on div "Step 3 Inputs" at bounding box center [709, 211] width 250 height 17
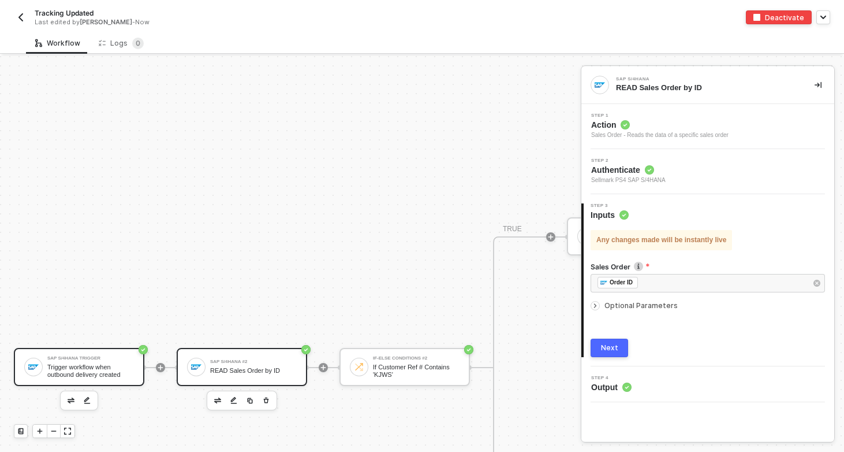
click at [99, 367] on div "Trigger workflow when outbound delivery created" at bounding box center [90, 370] width 87 height 14
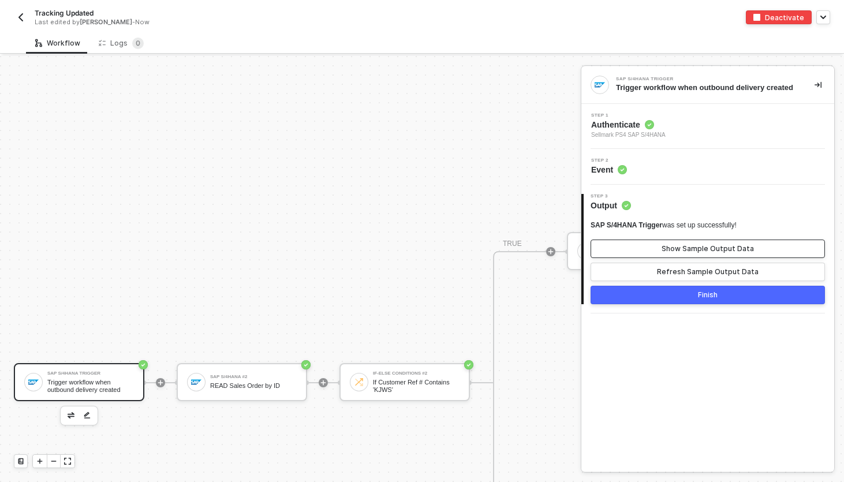
click at [623, 258] on button "Show Sample Output Data" at bounding box center [708, 249] width 234 height 18
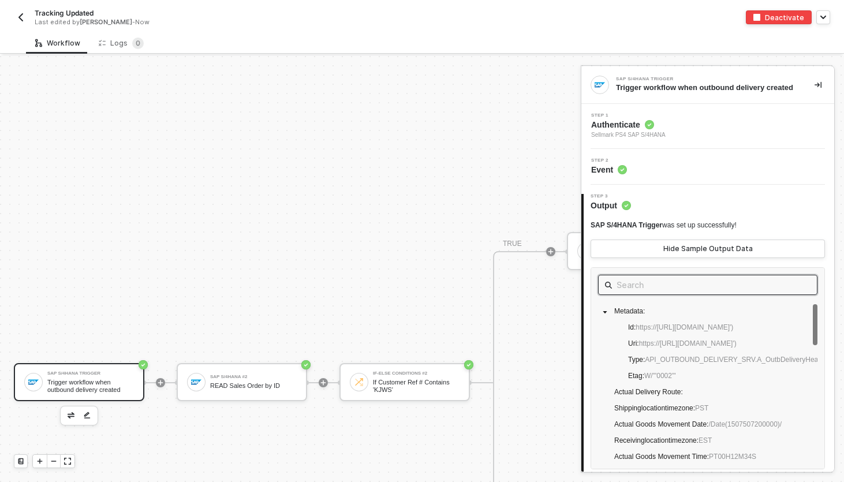
click at [635, 292] on input "text" at bounding box center [708, 285] width 182 height 14
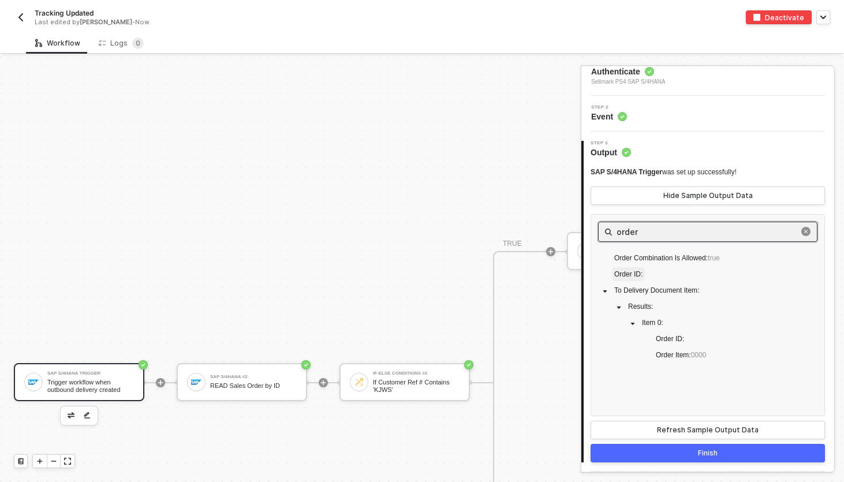
scroll to position [46, 0]
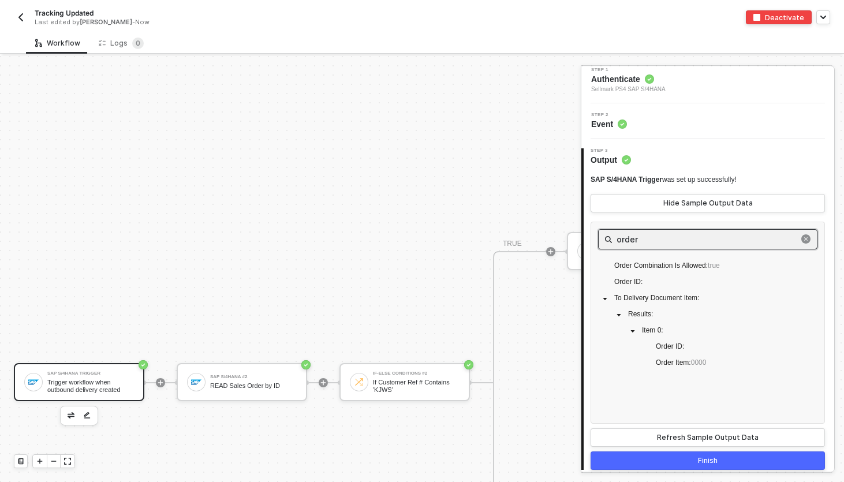
type input "order"
click at [91, 392] on div "Trigger workflow when outbound delivery created" at bounding box center [90, 386] width 87 height 14
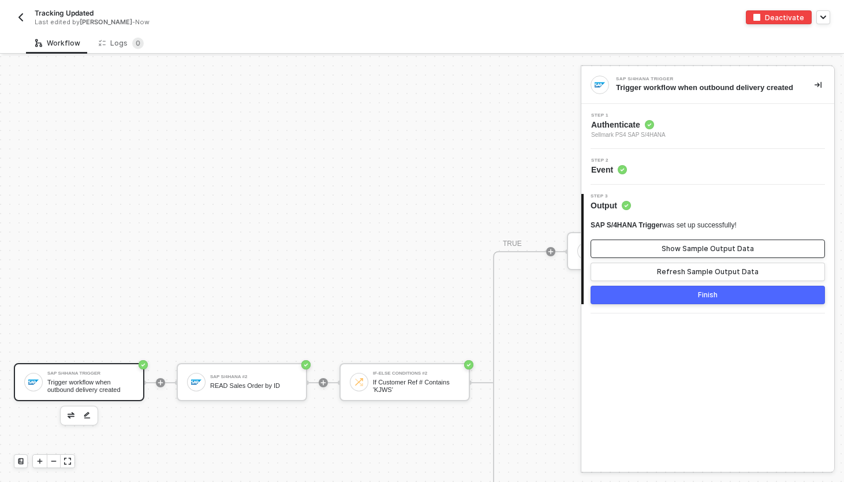
click at [756, 252] on button "Show Sample Output Data" at bounding box center [708, 249] width 234 height 18
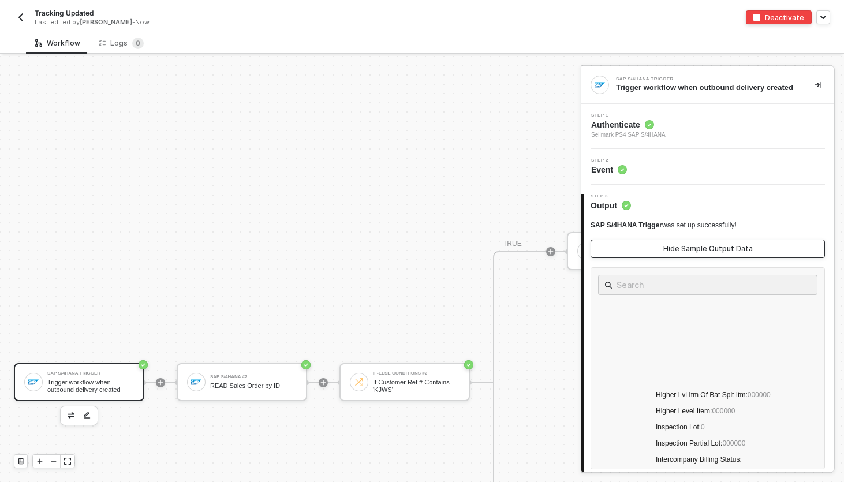
scroll to position [2789, 0]
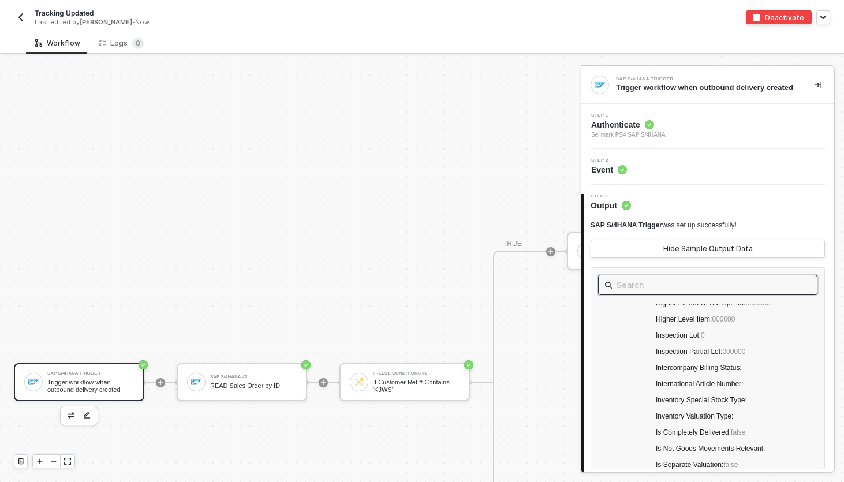
click at [669, 292] on input "text" at bounding box center [708, 285] width 182 height 14
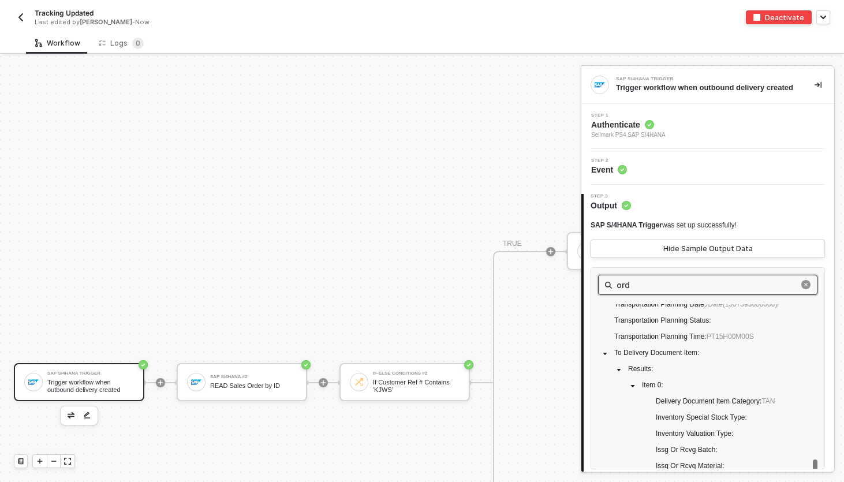
scroll to position [0, 0]
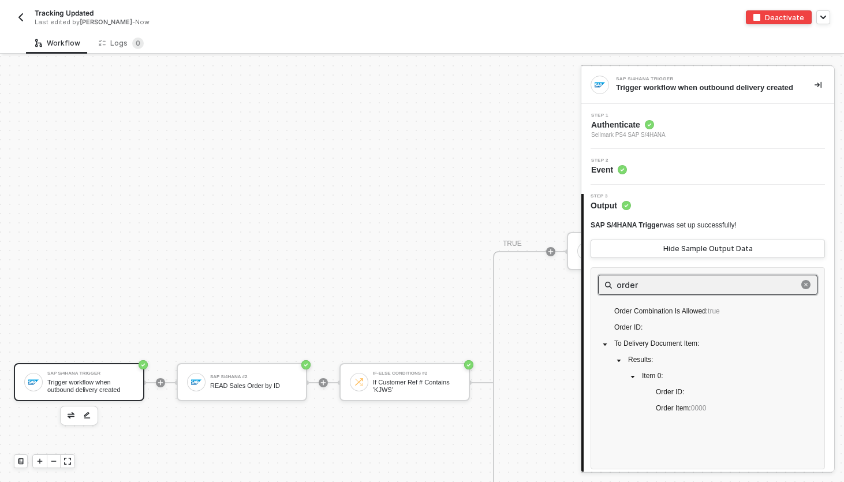
type input "order"
click at [22, 20] on img "button" at bounding box center [20, 17] width 9 height 9
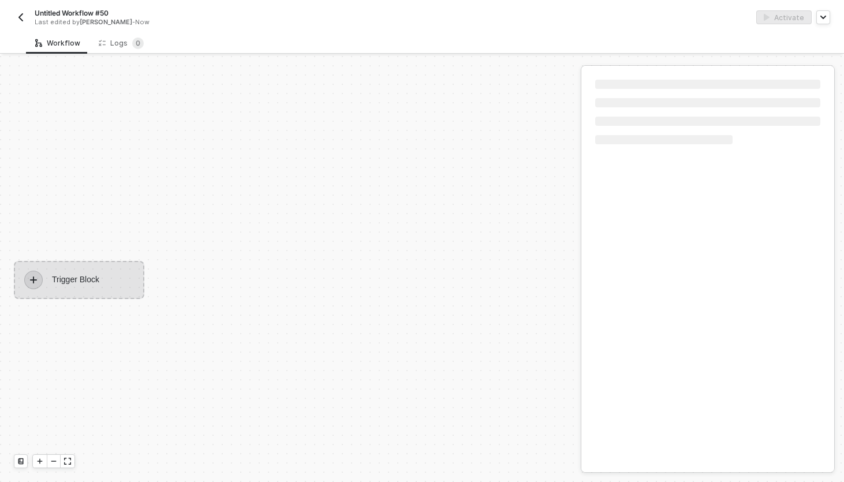
scroll to position [21, 0]
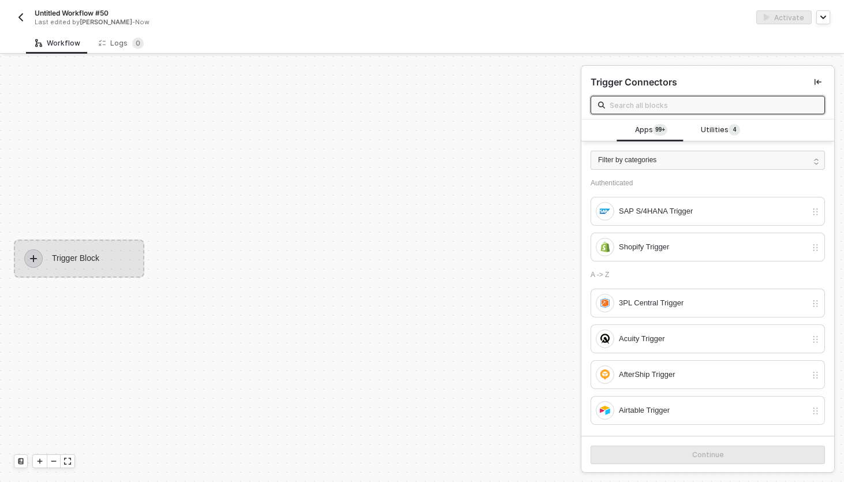
click at [95, 272] on div "Trigger Block" at bounding box center [79, 259] width 130 height 38
click at [657, 114] on div "Trigger Connectors" at bounding box center [707, 93] width 253 height 54
click at [657, 104] on input "text" at bounding box center [714, 105] width 208 height 13
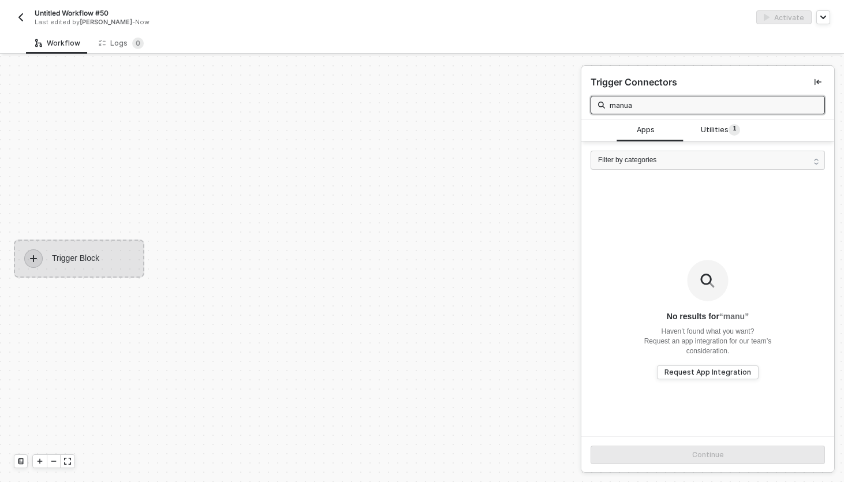
type input "manual"
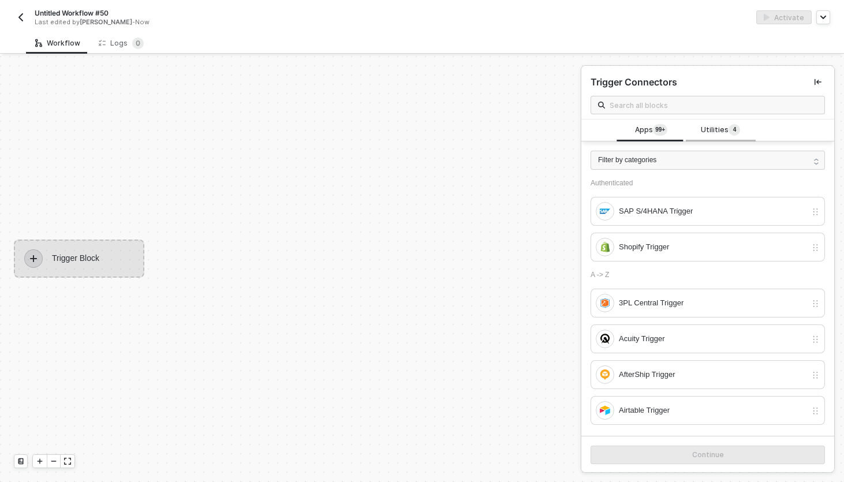
click at [722, 133] on span "Utilities 4" at bounding box center [720, 130] width 39 height 13
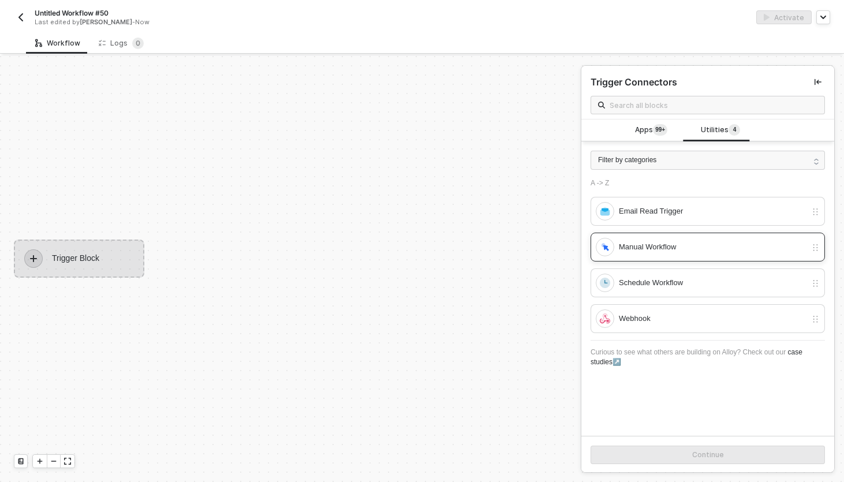
click at [633, 248] on div "Manual Workflow" at bounding box center [713, 247] width 188 height 13
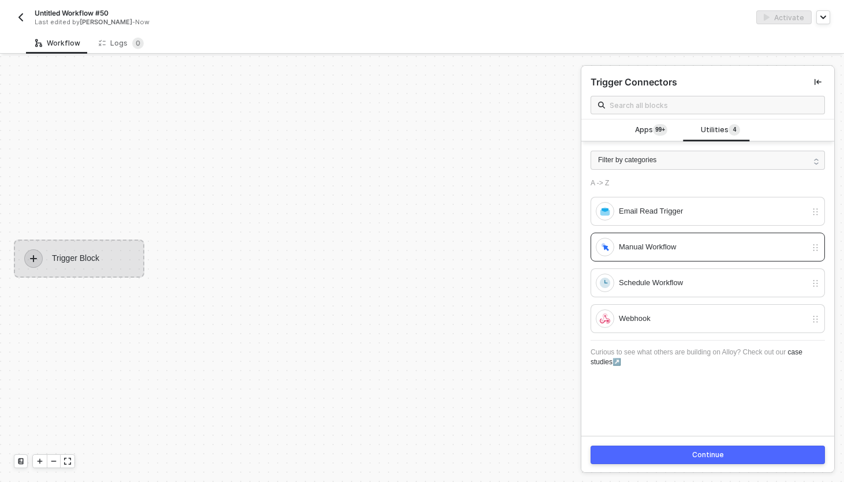
click at [675, 449] on button "Continue" at bounding box center [708, 455] width 234 height 18
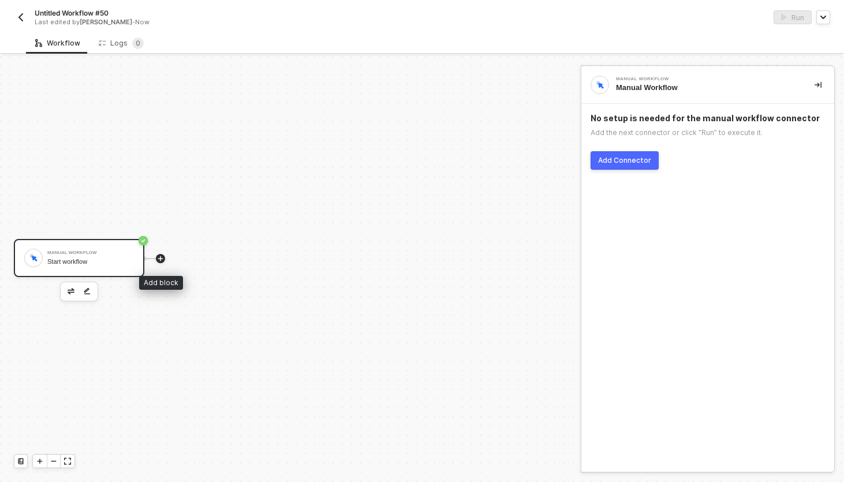
click at [163, 256] on icon "icon-play" at bounding box center [160, 258] width 7 height 7
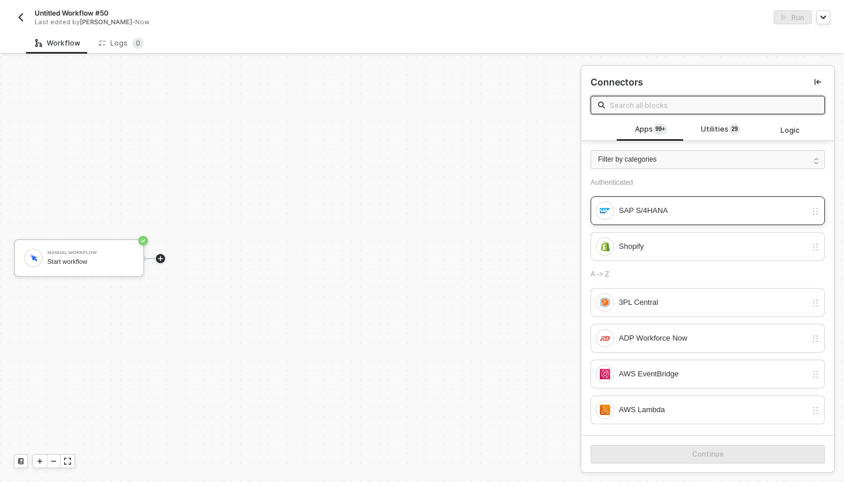
click at [654, 217] on div "SAP S/4HANA" at bounding box center [701, 211] width 211 height 18
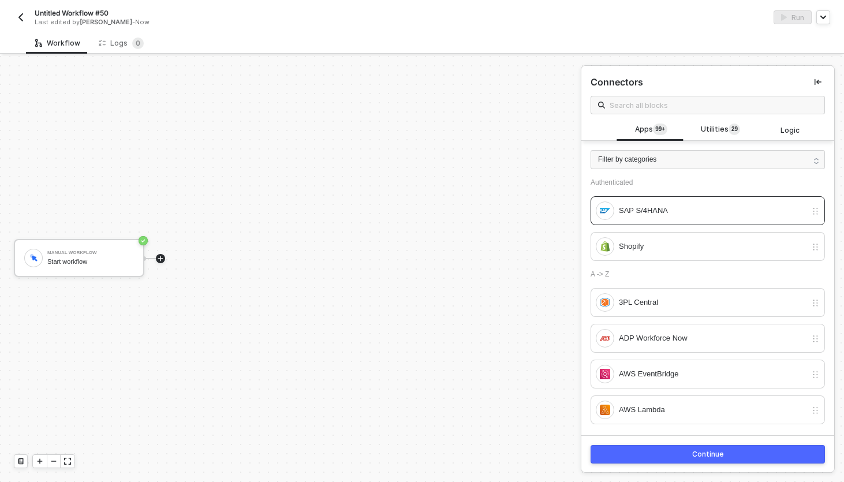
click at [692, 453] on div "Continue" at bounding box center [708, 454] width 32 height 9
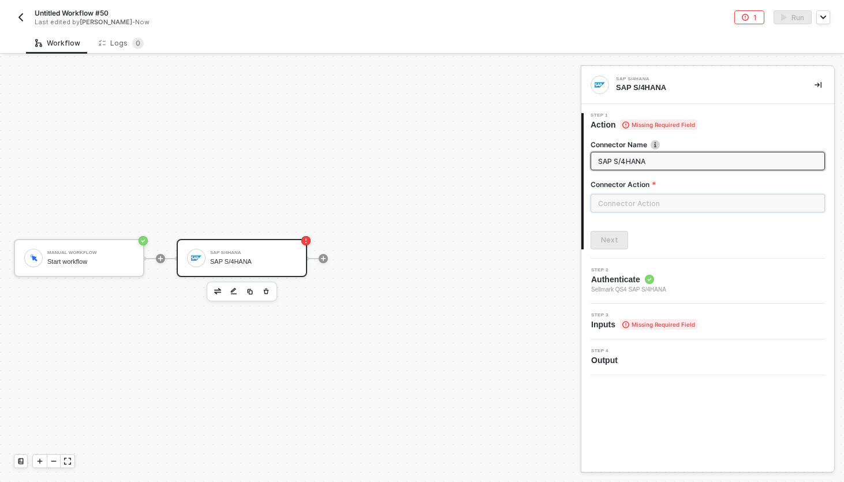
click at [680, 209] on input "text" at bounding box center [708, 203] width 234 height 18
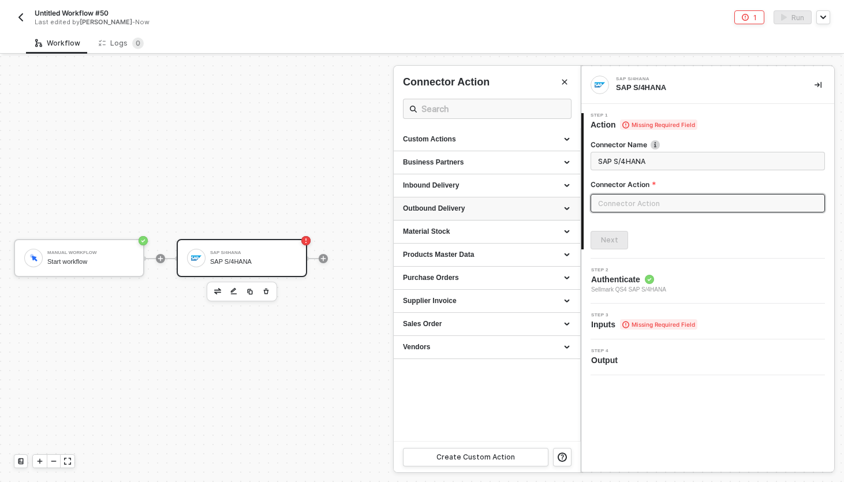
click at [474, 214] on div "Outbound Delivery" at bounding box center [487, 208] width 187 height 23
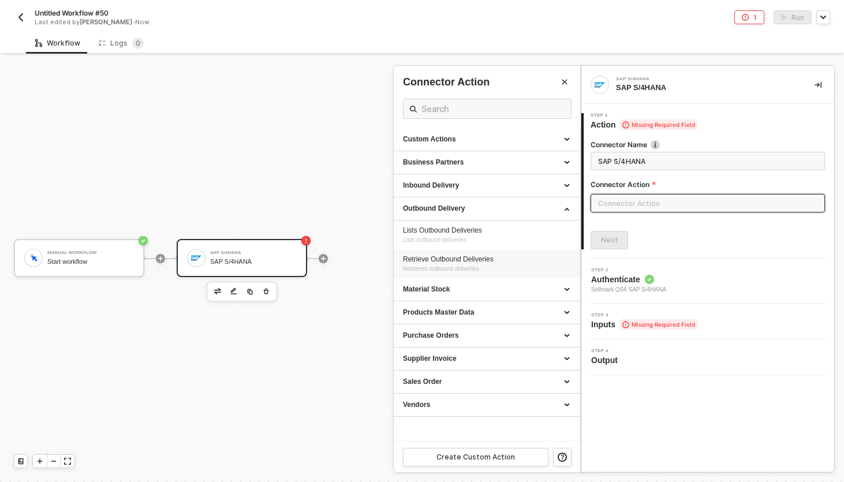
click at [458, 258] on div "Retrieve Outbound Deliveries" at bounding box center [487, 260] width 168 height 10
type input "Retrieves outbound deliveries"
type input "Outbound Delivery - Retrieve Outbound Deliveries"
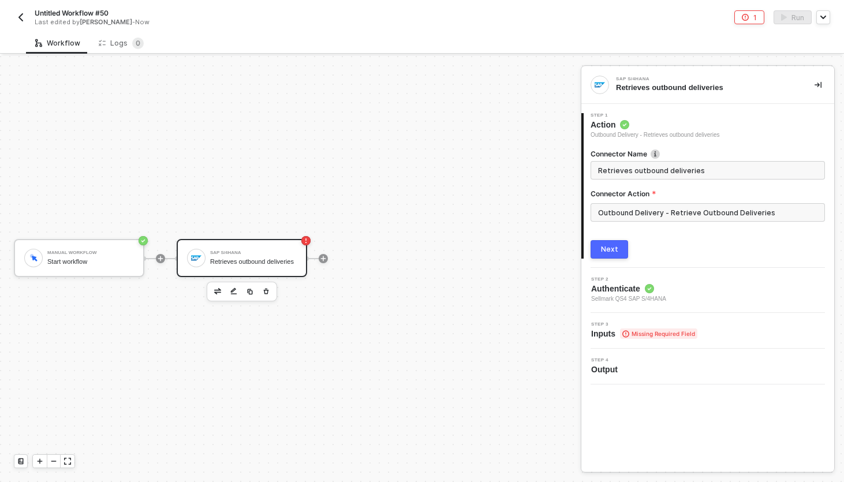
click at [614, 244] on button "Next" at bounding box center [610, 249] width 38 height 18
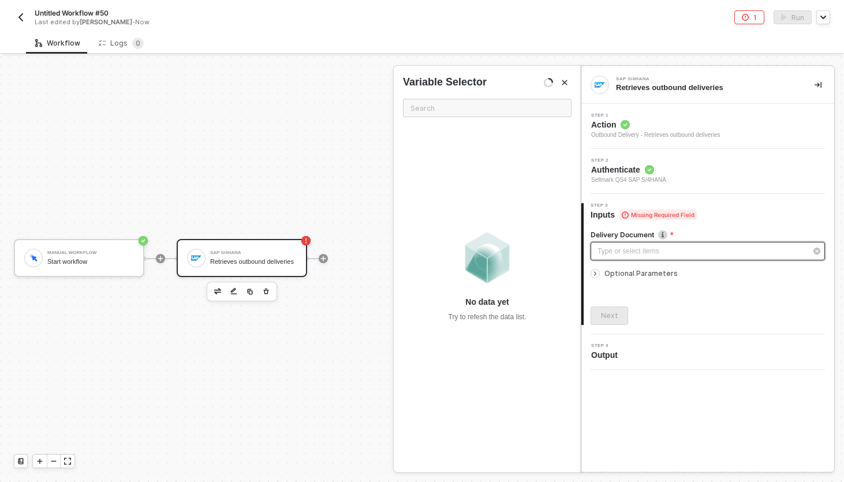
click at [633, 247] on div "Type or select items ﻿" at bounding box center [702, 251] width 209 height 11
click at [637, 251] on div "Type or select items ﻿" at bounding box center [702, 251] width 209 height 11
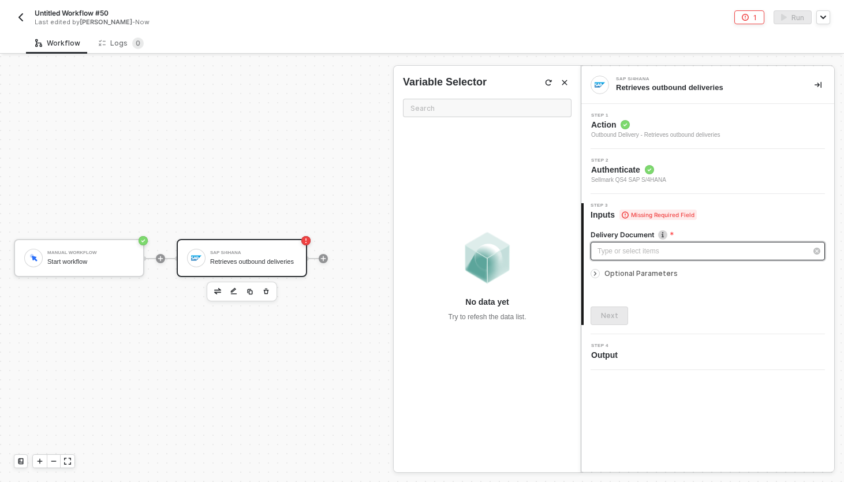
click at [684, 251] on div "Type or select items ﻿" at bounding box center [702, 251] width 209 height 11
click at [712, 221] on div "Delivery Document The material name Type or select items ﻿ Optional Parameters …" at bounding box center [708, 273] width 234 height 105
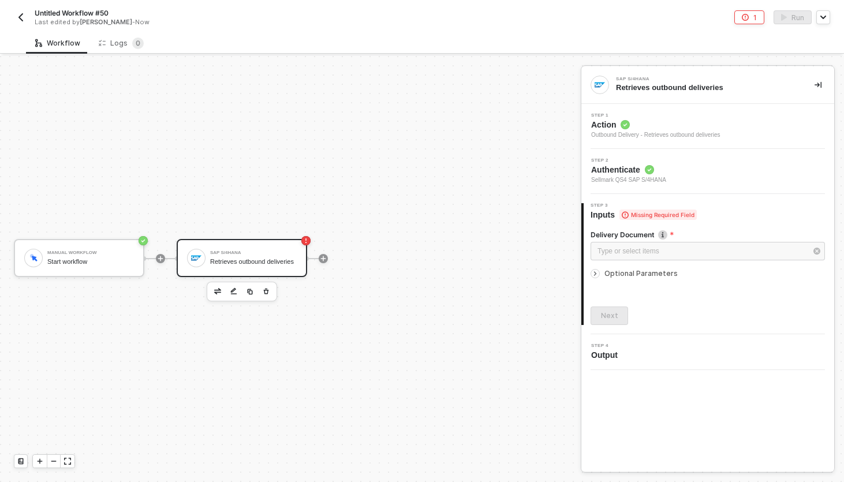
click at [684, 267] on div "Optional Parameters" at bounding box center [708, 273] width 234 height 13
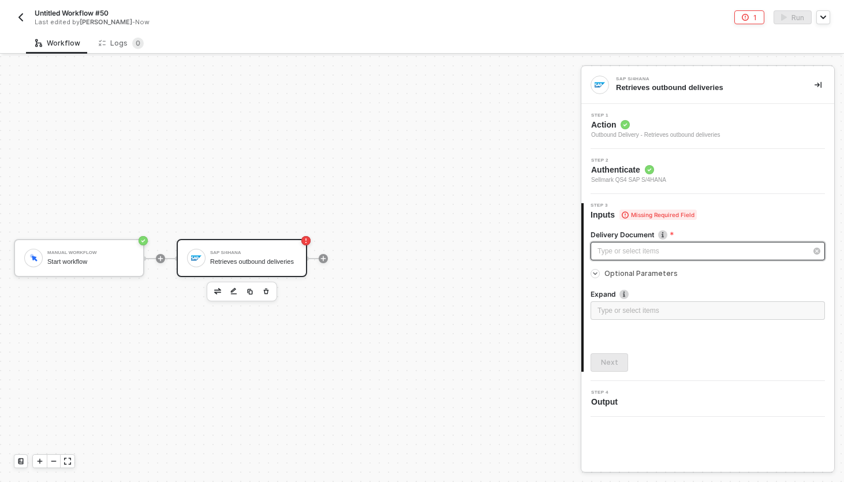
click at [684, 250] on div "Type or select items ﻿" at bounding box center [702, 251] width 209 height 11
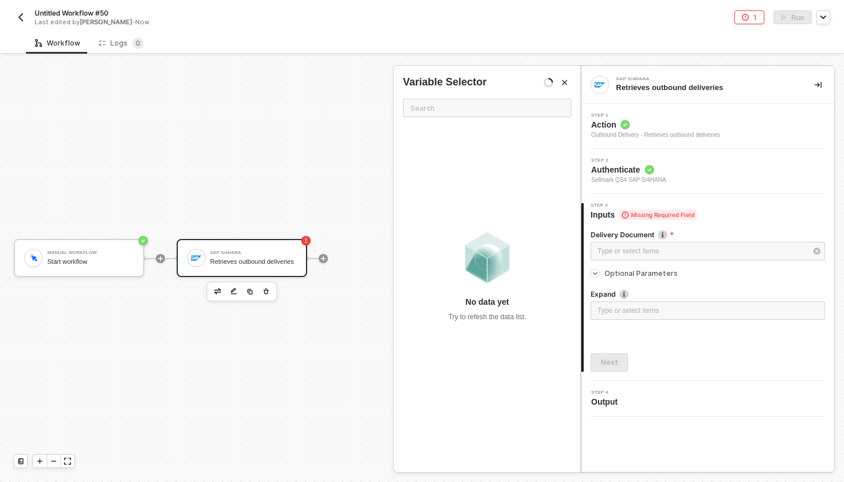
click at [649, 275] on span "Optional Parameters" at bounding box center [641, 273] width 73 height 9
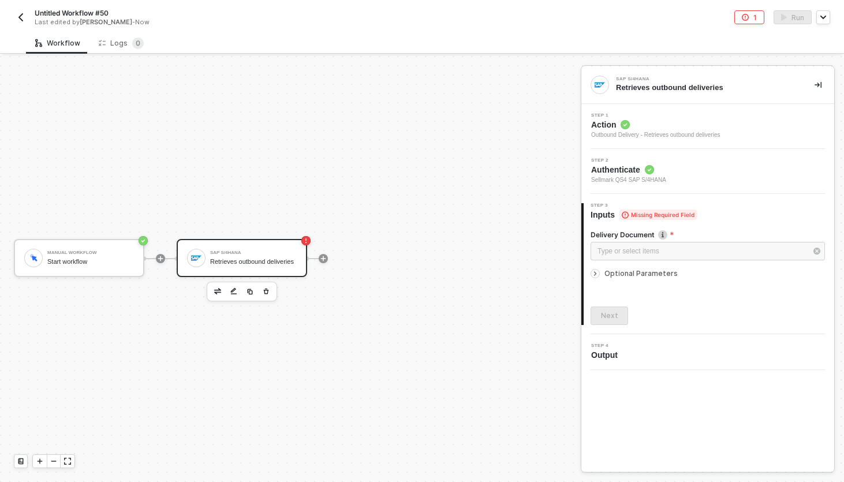
click at [456, 222] on div "Manual Workflow Start workflow SAP S/4HANA Retrieves outbound deliveries" at bounding box center [287, 259] width 575 height 448
click at [289, 251] on div "SAP S/4HANA" at bounding box center [253, 253] width 87 height 5
click at [628, 255] on div "Type or select items ﻿" at bounding box center [702, 251] width 209 height 11
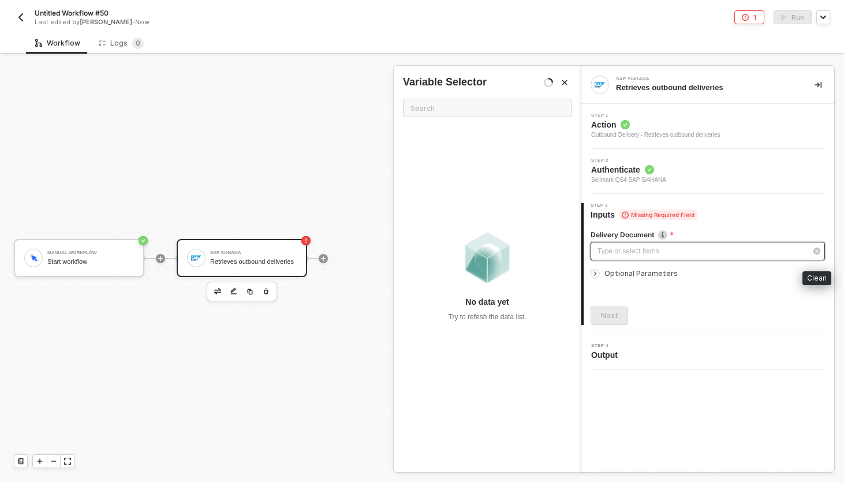
click at [795, 249] on div "Type or select items ﻿" at bounding box center [702, 251] width 209 height 11
click at [689, 245] on div "Type or select items ﻿" at bounding box center [708, 251] width 234 height 18
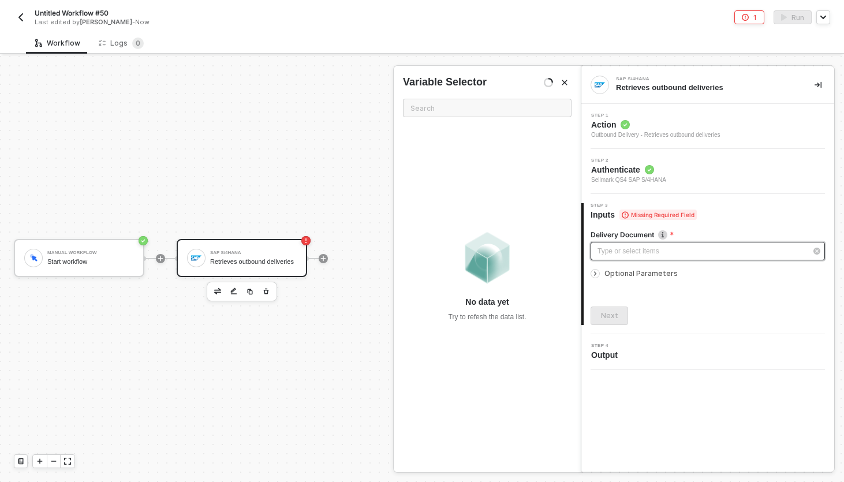
click at [687, 248] on div "Type or select items ﻿" at bounding box center [702, 251] width 209 height 11
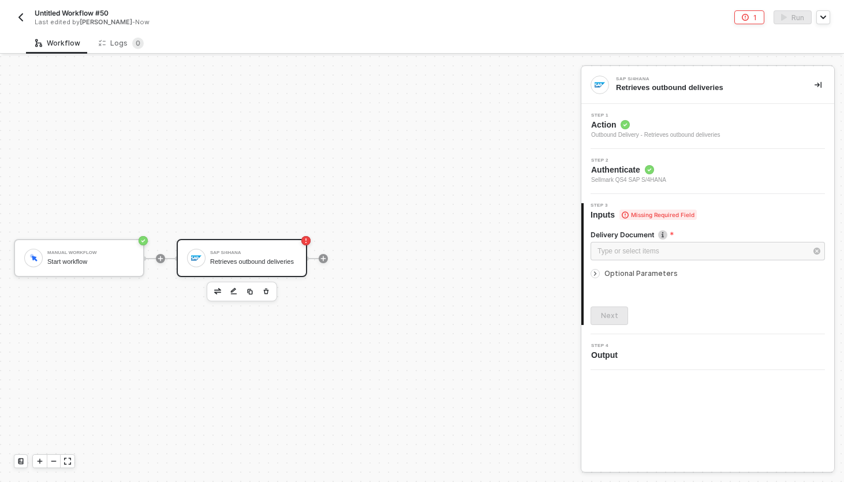
click at [249, 253] on div "SAP S/4HANA Retrieves outbound deliveries" at bounding box center [253, 258] width 87 height 22
click at [689, 173] on div "Step 2 Authenticate Sellmark QS4 SAP S/4HANA" at bounding box center [709, 171] width 250 height 27
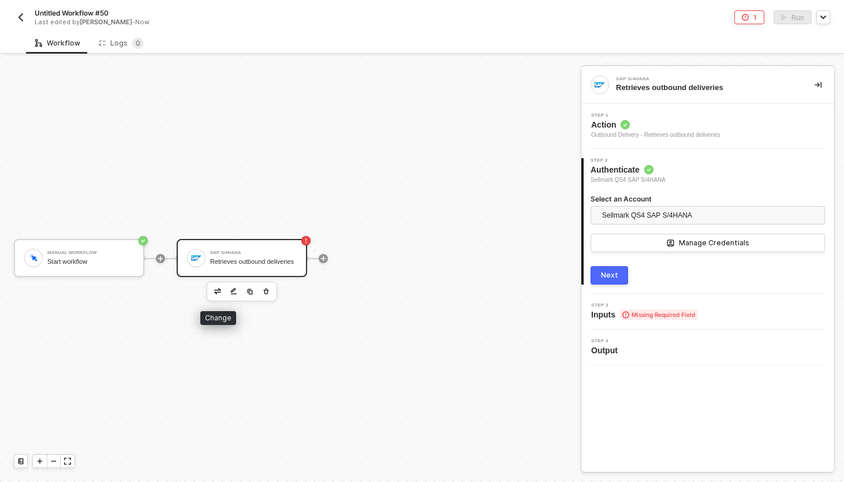
click at [211, 294] on button "button" at bounding box center [218, 292] width 14 height 14
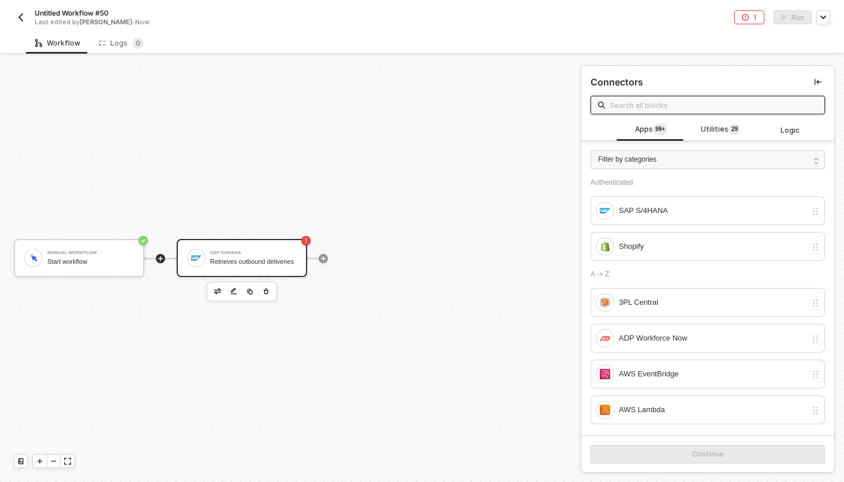
click at [233, 289] on img "button" at bounding box center [233, 292] width 7 height 8
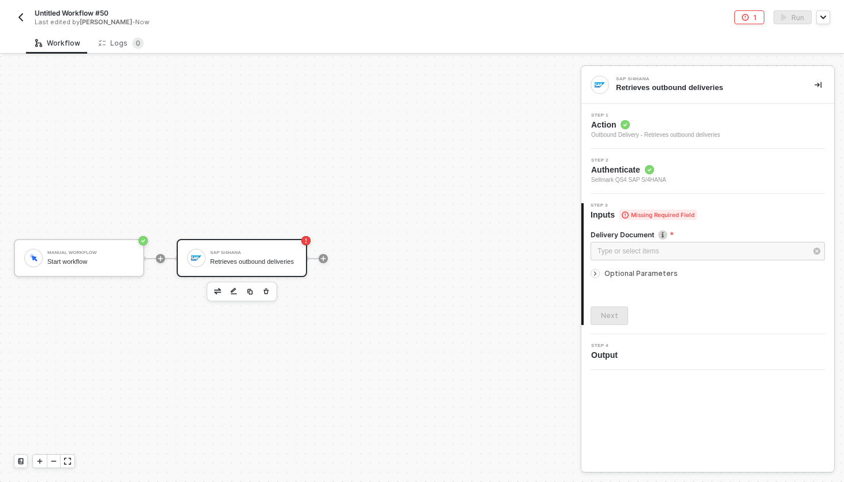
click at [696, 174] on div "Step 2 Authenticate Sellmark QS4 SAP S/4HANA" at bounding box center [709, 171] width 250 height 27
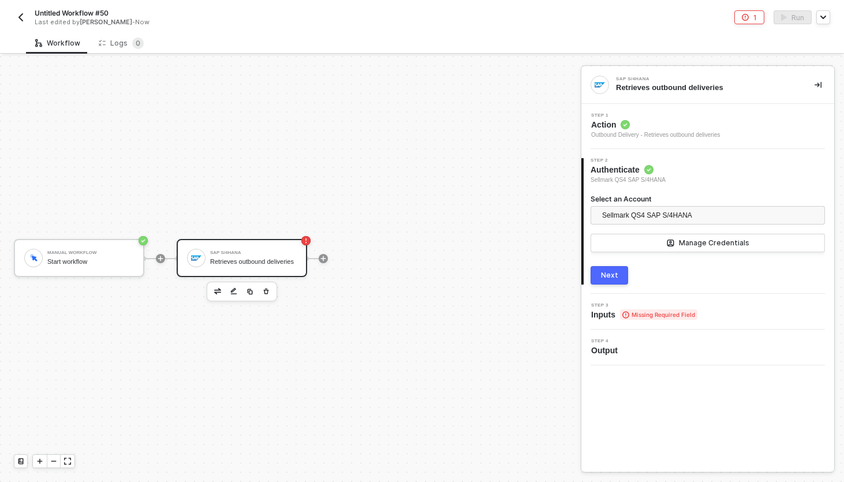
click at [600, 281] on button "Next" at bounding box center [610, 275] width 38 height 18
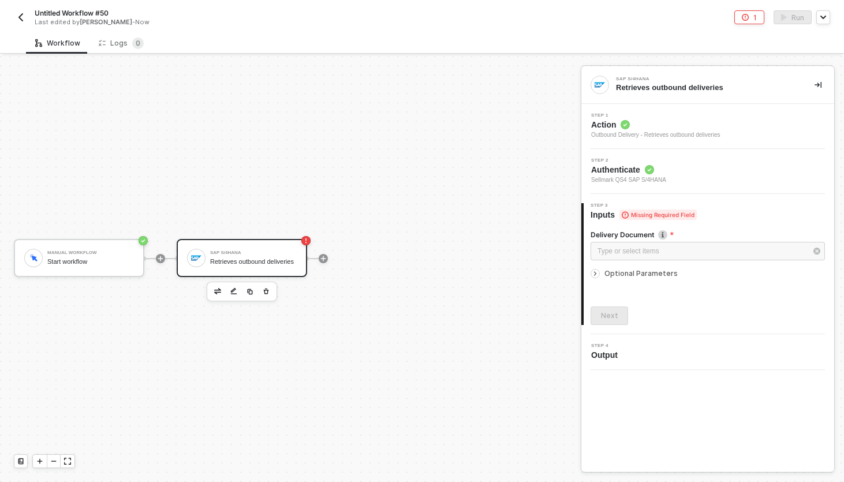
click at [695, 135] on div "Outbound Delivery - Retrieves outbound deliveries" at bounding box center [655, 134] width 129 height 9
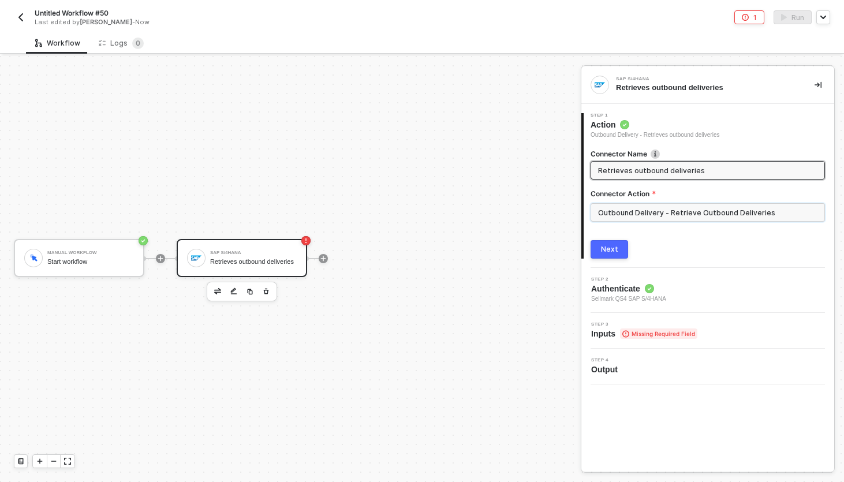
click at [641, 209] on input "Outbound Delivery - Retrieve Outbound Deliveries" at bounding box center [708, 212] width 234 height 18
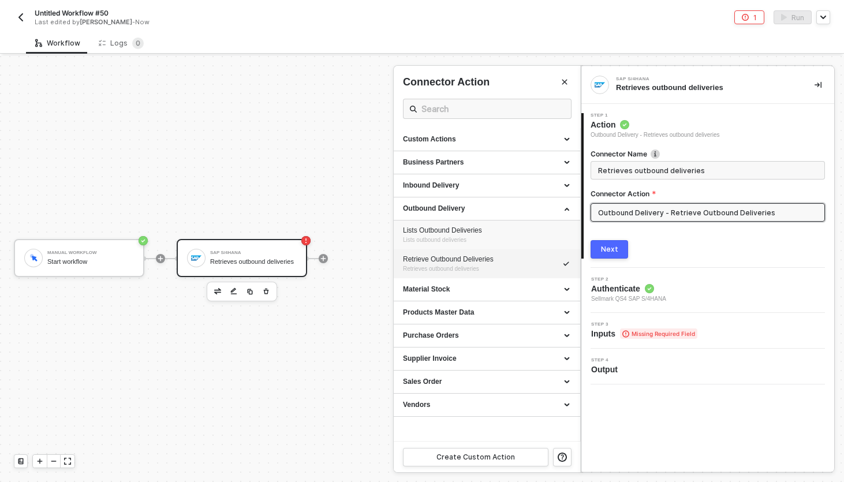
click at [506, 235] on div "Lists Outbound Deliveries Lists outbound deliveries" at bounding box center [487, 235] width 168 height 19
type input "Lists outbound deliveries"
type input "Outbound Delivery - Lists Outbound Deliveries"
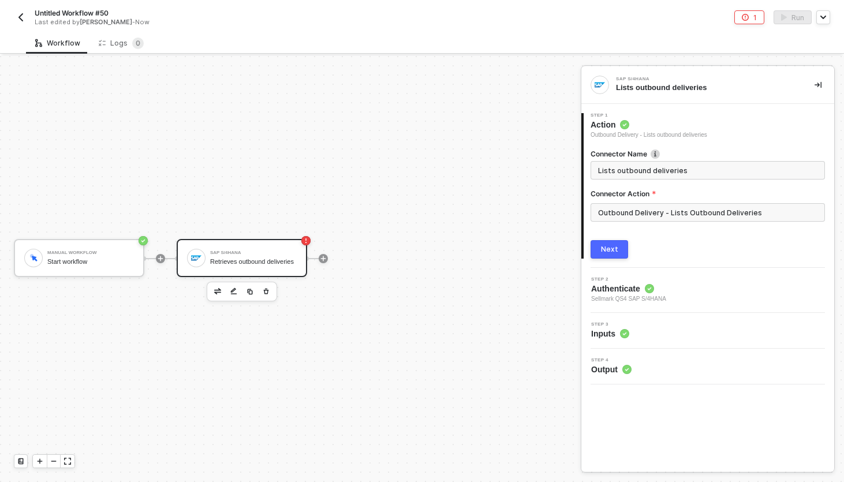
click at [601, 244] on button "Next" at bounding box center [610, 249] width 38 height 18
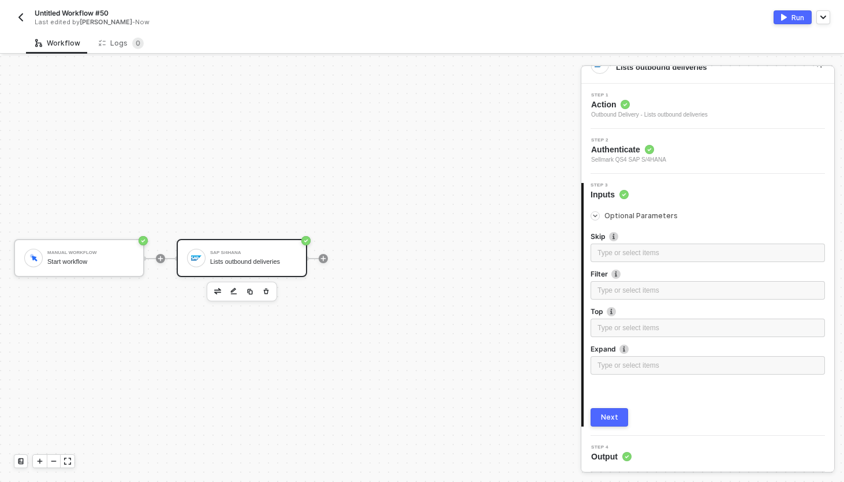
scroll to position [20, 0]
click at [621, 413] on button "Next" at bounding box center [610, 418] width 38 height 18
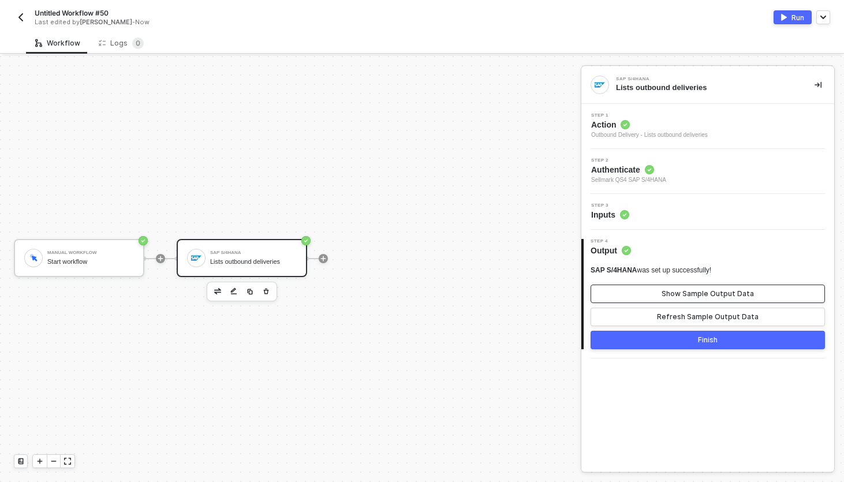
click at [673, 292] on div "Show Sample Output Data" at bounding box center [708, 293] width 92 height 9
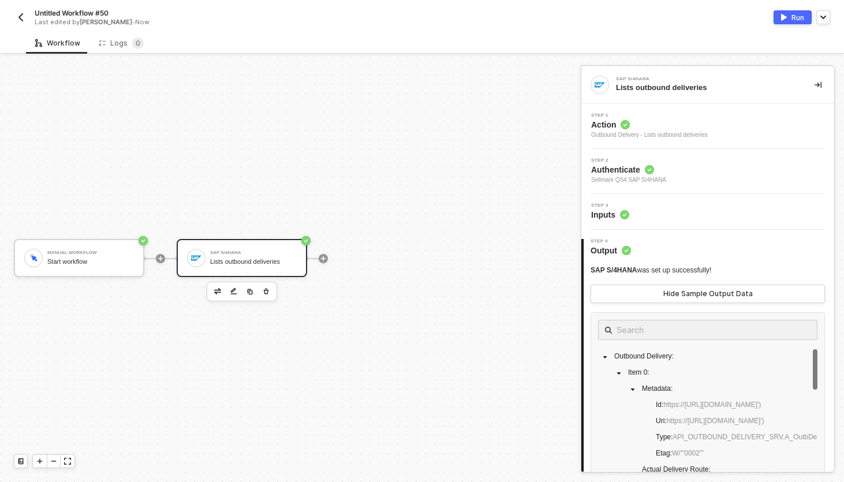
scroll to position [98, 0]
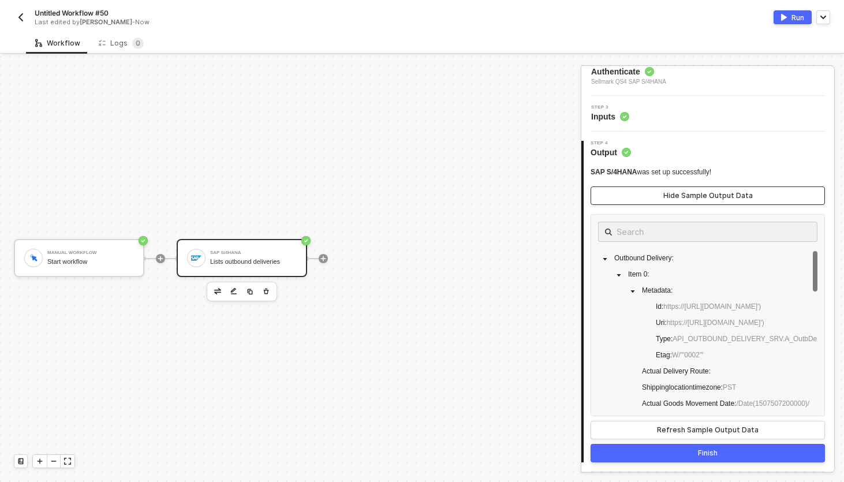
click at [694, 196] on div "Hide Sample Output Data" at bounding box center [708, 195] width 90 height 9
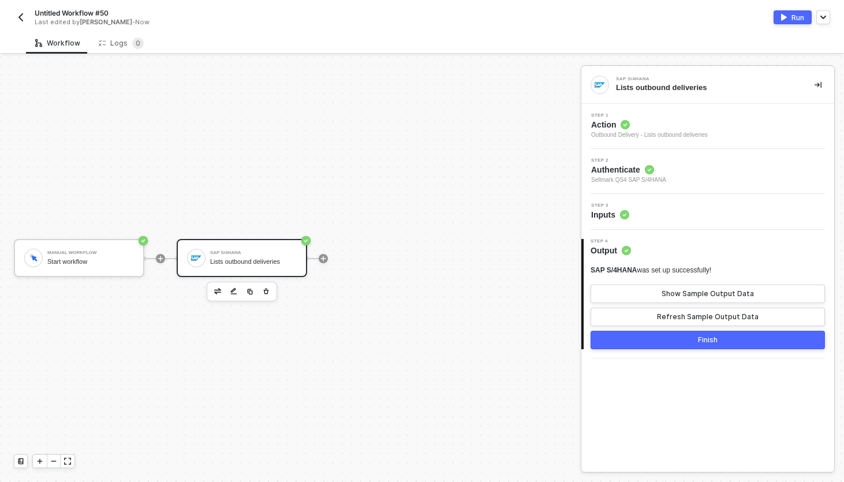
click at [179, 225] on div at bounding box center [161, 259] width 154 height 90
click at [89, 268] on div "Manual Workflow Start workflow" at bounding box center [90, 258] width 87 height 22
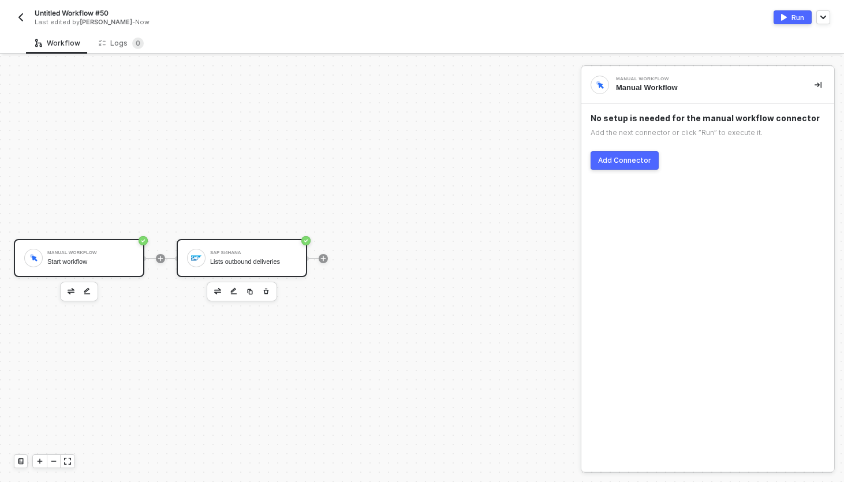
click at [212, 266] on div "SAP S/4HANA Lists outbound deliveries" at bounding box center [253, 258] width 87 height 22
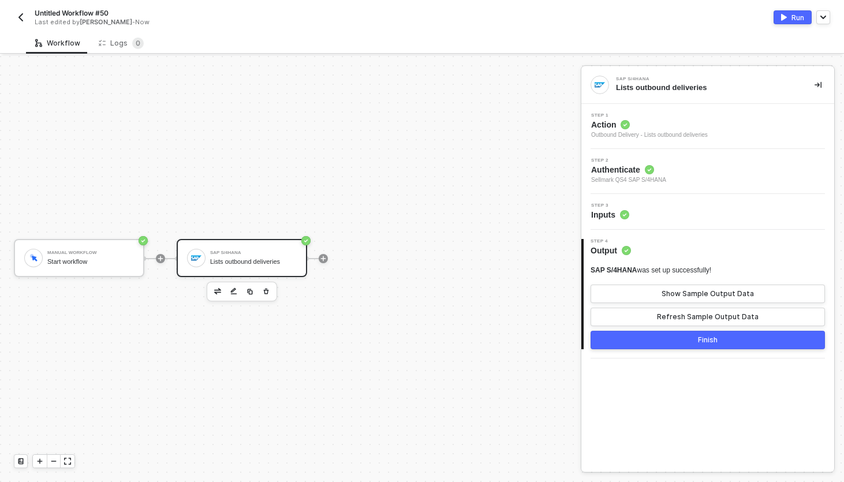
click at [620, 212] on icon at bounding box center [624, 214] width 9 height 9
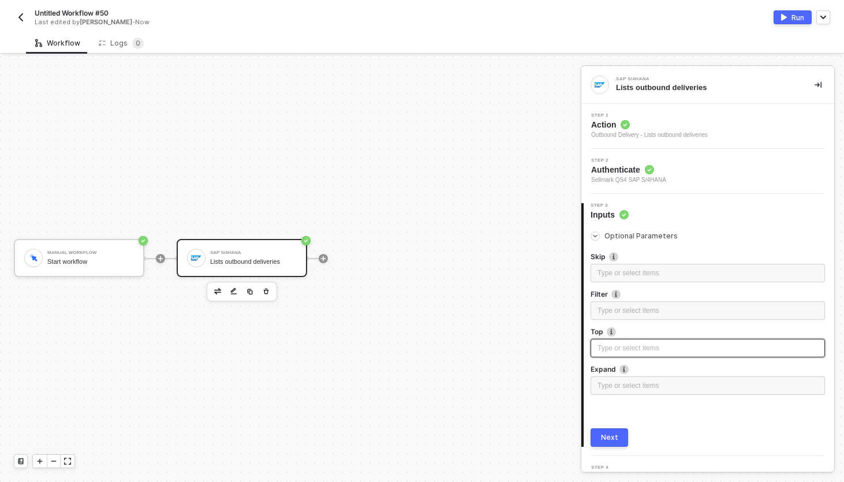
click at [622, 348] on div "Type or select items ﻿" at bounding box center [708, 348] width 221 height 11
click at [614, 353] on div "Type or select items ﻿" at bounding box center [708, 348] width 221 height 11
click at [607, 439] on div "Next" at bounding box center [609, 437] width 17 height 9
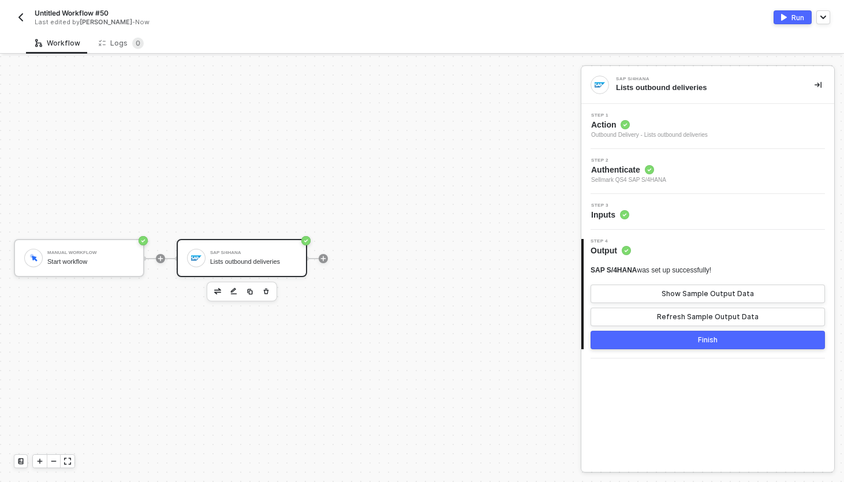
click at [666, 340] on button "Finish" at bounding box center [708, 340] width 234 height 18
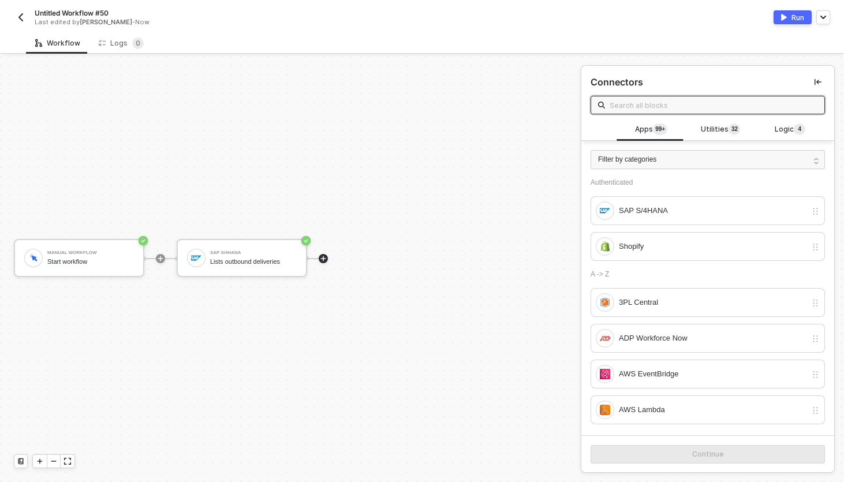
click at [795, 20] on div "Run" at bounding box center [798, 18] width 13 height 10
click at [336, 40] on div "Workflow Logs 0" at bounding box center [435, 42] width 818 height 21
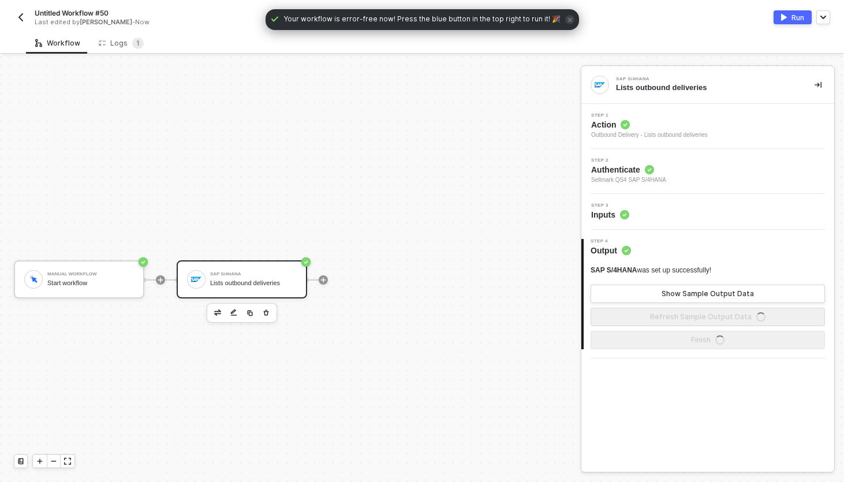
scroll to position [21, 0]
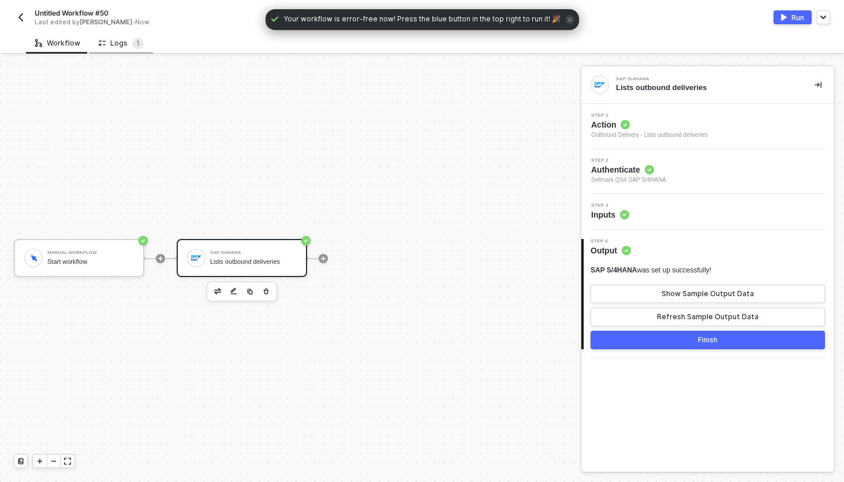
click at [122, 47] on div "Logs 1" at bounding box center [121, 44] width 45 height 12
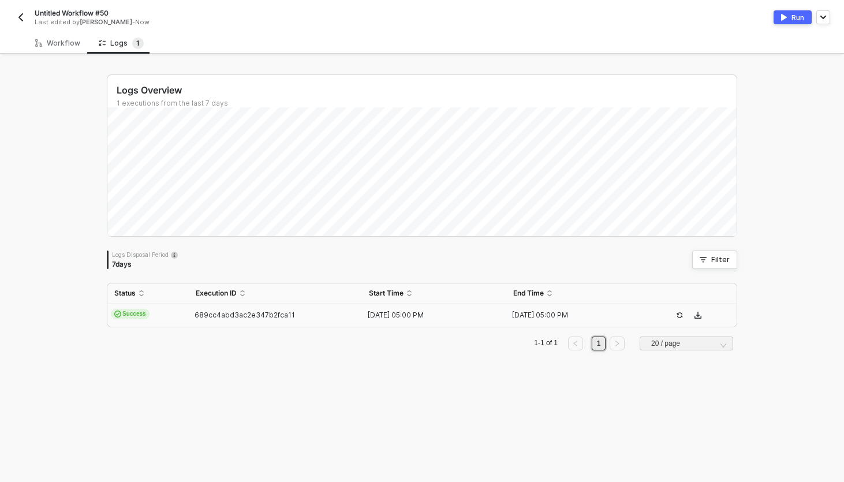
click at [150, 313] on td "Success" at bounding box center [147, 315] width 81 height 23
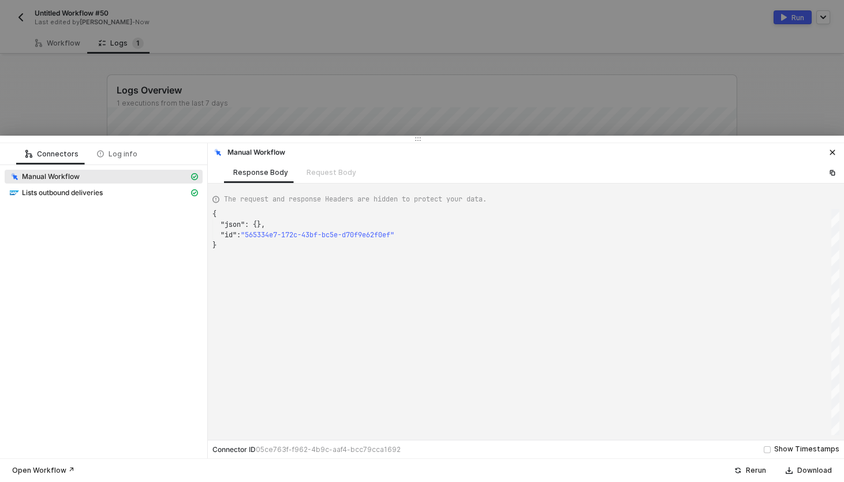
scroll to position [31, 0]
click at [82, 190] on span "Lists outbound deliveries" at bounding box center [62, 192] width 81 height 9
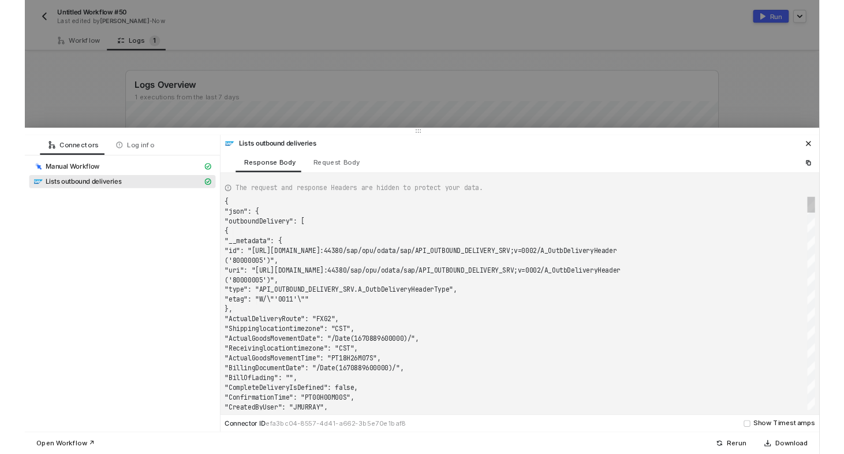
scroll to position [83, 0]
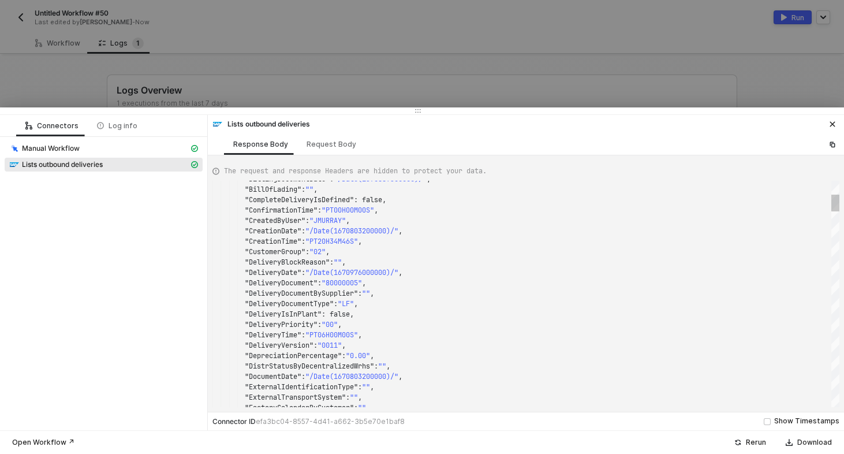
type textarea ""ConfirmationTime": "PT00H00M00S", "CreatedByUser": "JMURRAY", "CreationDate": …"
click at [325, 296] on div ""BillingDocumentDate" : "/Date(1670889600000)/" , "BillOfLading" : "" , "Comple…" at bounding box center [525, 294] width 627 height 226
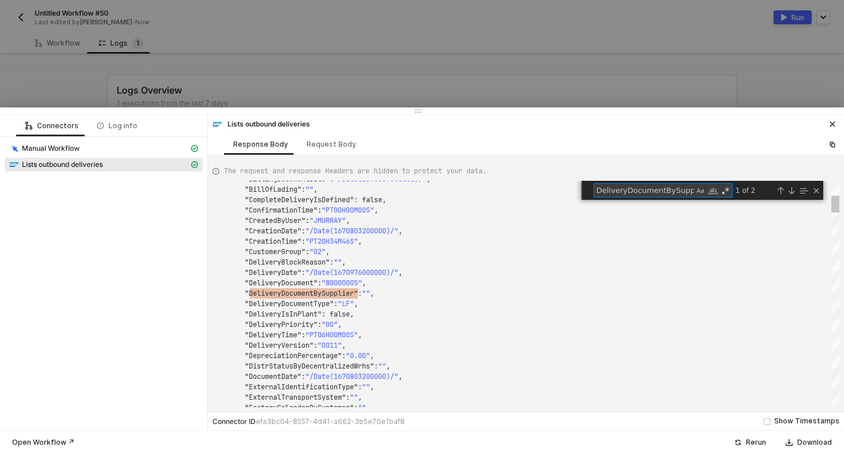
type textarea "o"
type textarea ""DeliveryIsInPlant": false, "DeliveryPriority": "00", "DeliveryTime": "PT06H00M…"
type textarea "or"
type textarea ""IsExportDelivery": "", "LastChangeDate": "/Date(1671580800000)/", "LastChanged…"
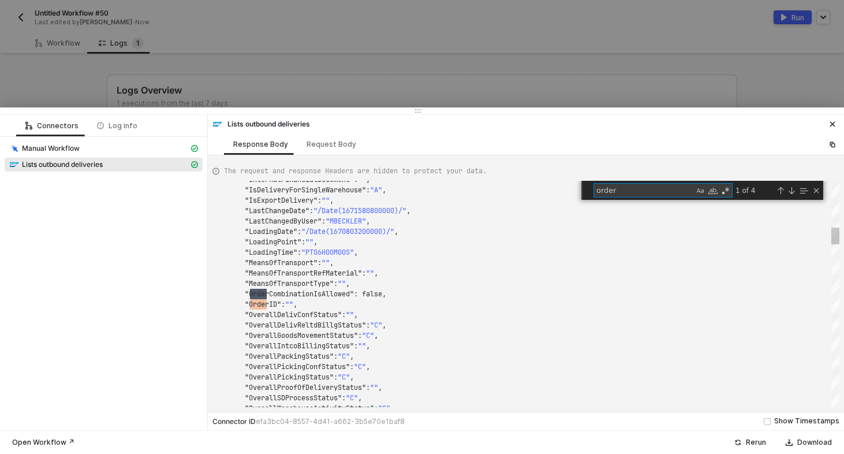
scroll to position [104, 58]
type textarea "order"
type textarea ""OrderID": "", "OverallDelivConfStatus": "", "OverallDelivReltdBillgStatus": "C…"
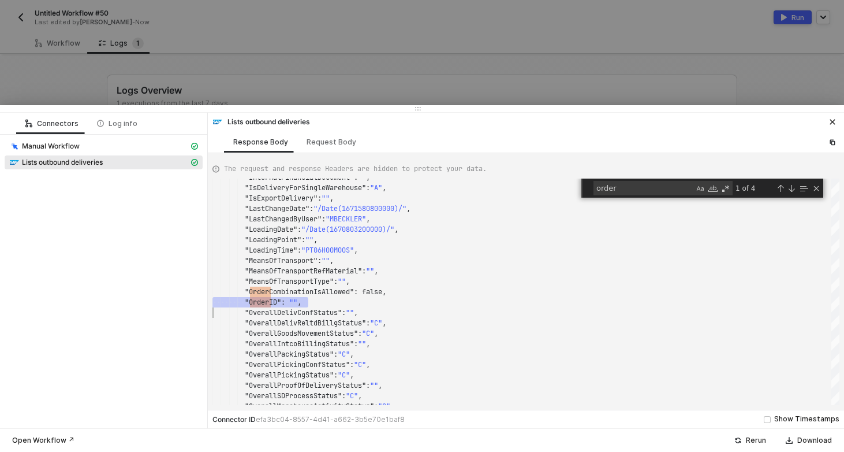
click at [373, 78] on div at bounding box center [422, 226] width 844 height 452
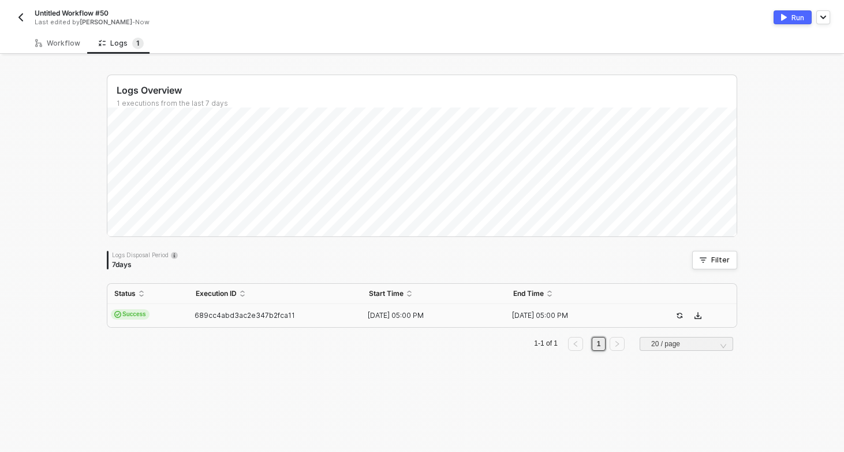
click at [19, 14] on img "button" at bounding box center [20, 17] width 9 height 9
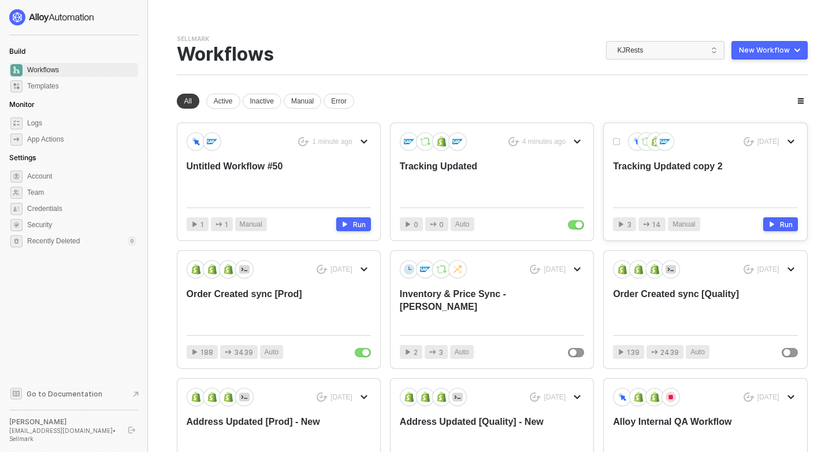
click at [662, 151] on div "[DATE] Tracking Updated copy 2" at bounding box center [705, 165] width 184 height 66
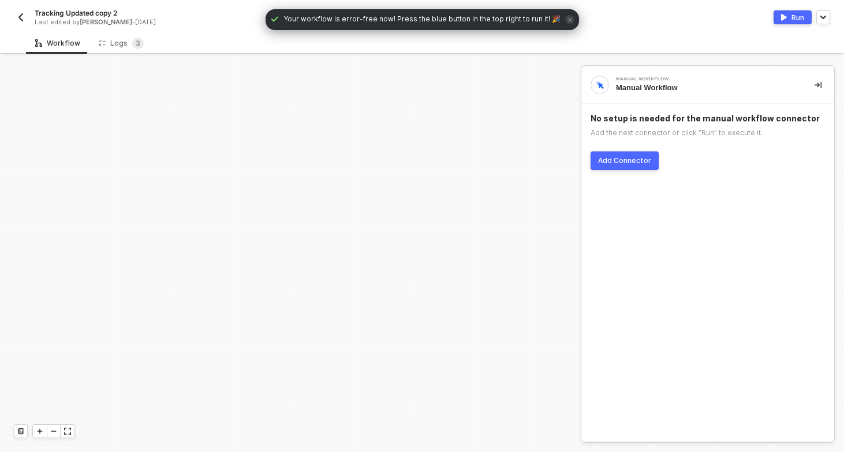
scroll to position [329, 0]
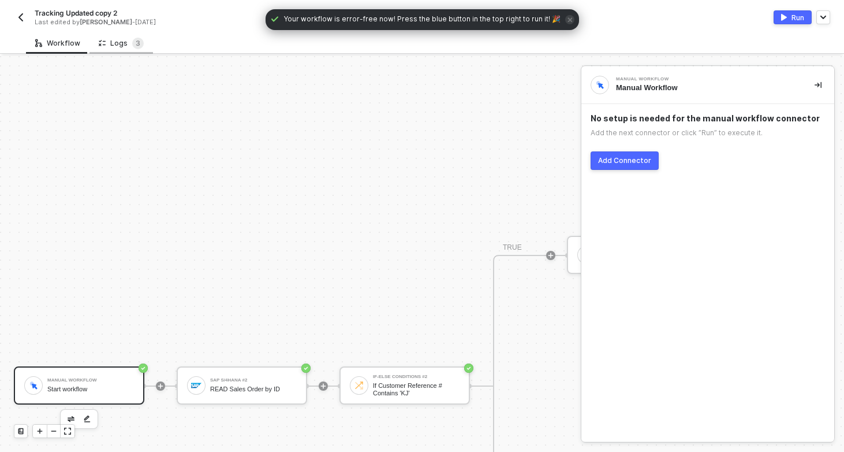
click at [112, 33] on div "Logs 3" at bounding box center [122, 42] width 64 height 21
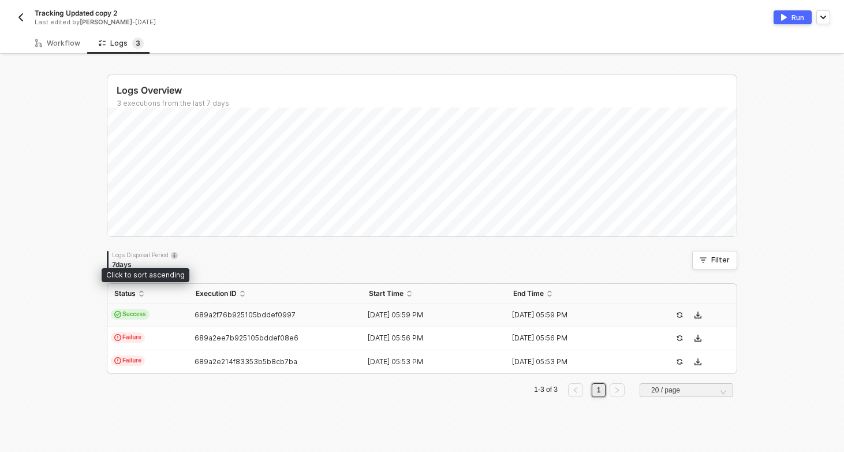
click at [173, 311] on td "Success" at bounding box center [147, 315] width 81 height 23
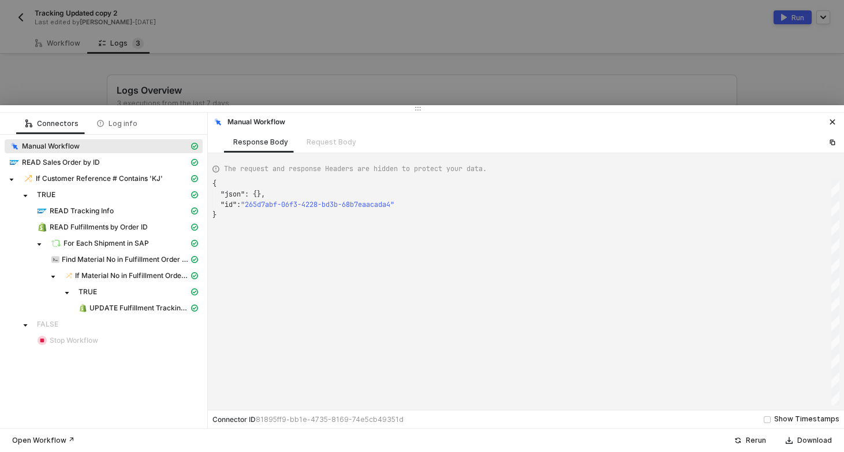
scroll to position [31, 0]
click at [74, 163] on span "READ Sales Order by ID" at bounding box center [61, 162] width 78 height 9
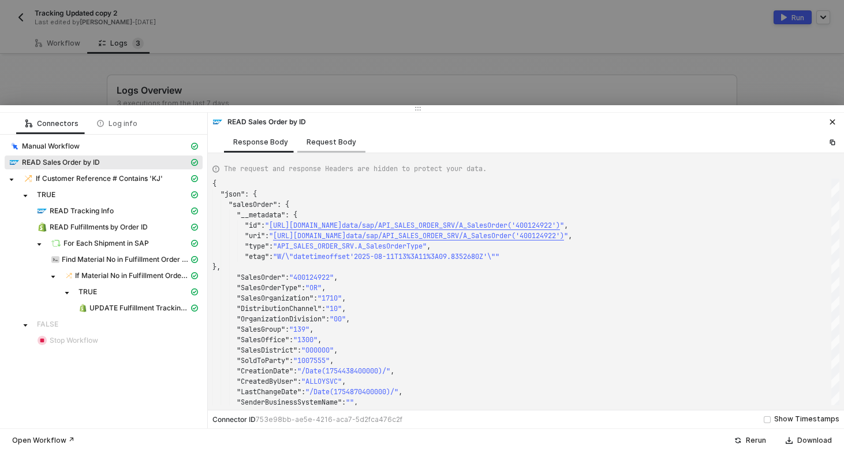
click at [344, 142] on div "Request Body" at bounding box center [332, 141] width 50 height 9
type textarea "{ "select": [], "SalesOrder": "400124922" }"
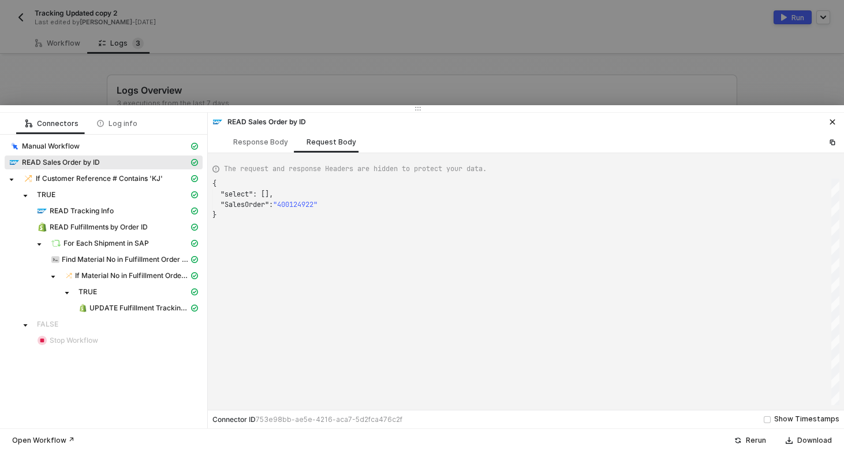
click at [279, 85] on div at bounding box center [422, 226] width 844 height 452
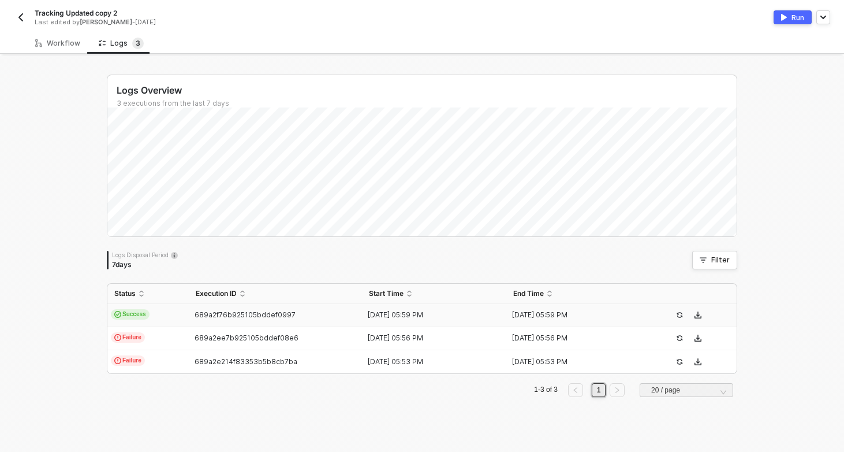
click at [24, 13] on img "button" at bounding box center [20, 17] width 9 height 9
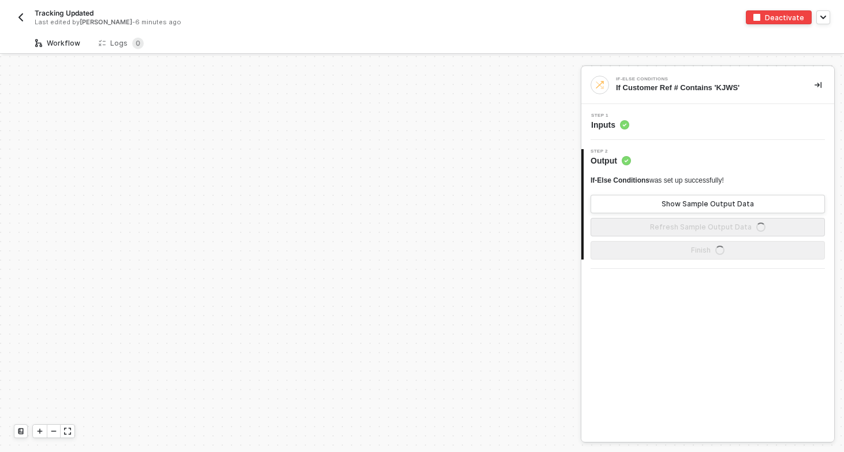
scroll to position [329, 0]
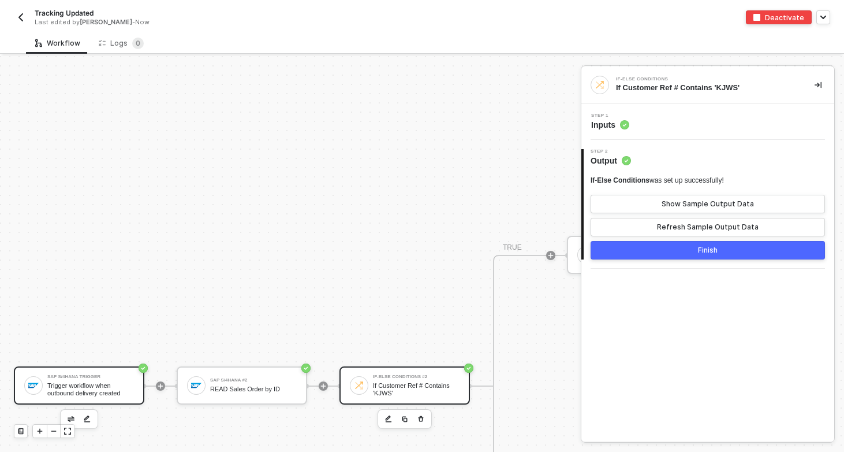
click at [84, 383] on div "Trigger workflow when outbound delivery created" at bounding box center [90, 389] width 87 height 14
